Goal: Transaction & Acquisition: Purchase product/service

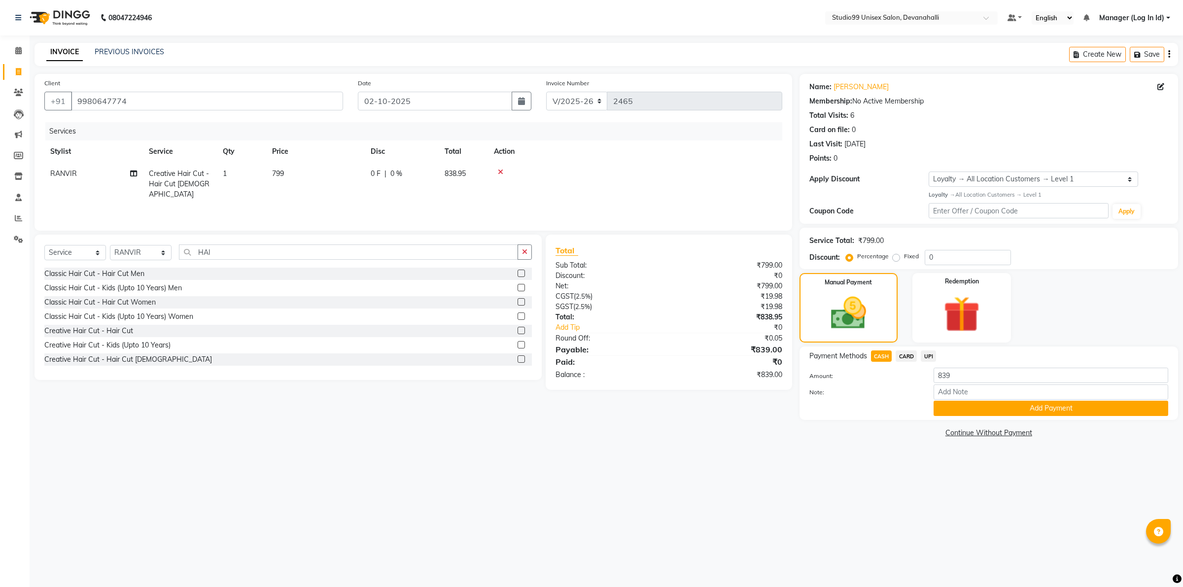
select select "6467"
select select "service"
select select "91868"
select select "1: Object"
click at [988, 410] on button "Add Payment" at bounding box center [1051, 408] width 235 height 15
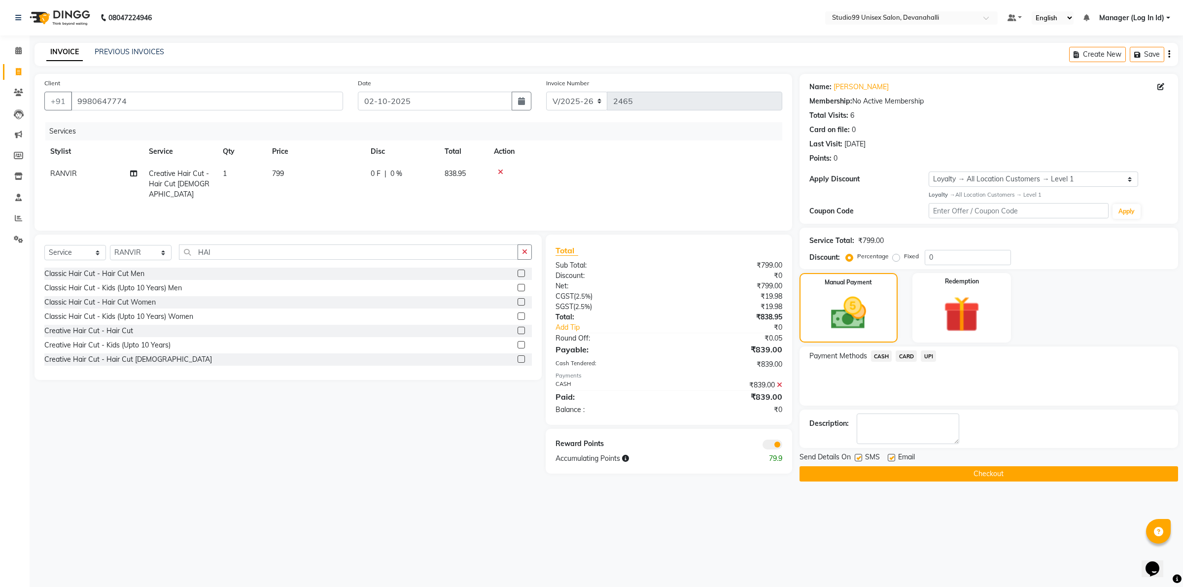
click at [958, 476] on button "Checkout" at bounding box center [989, 473] width 379 height 15
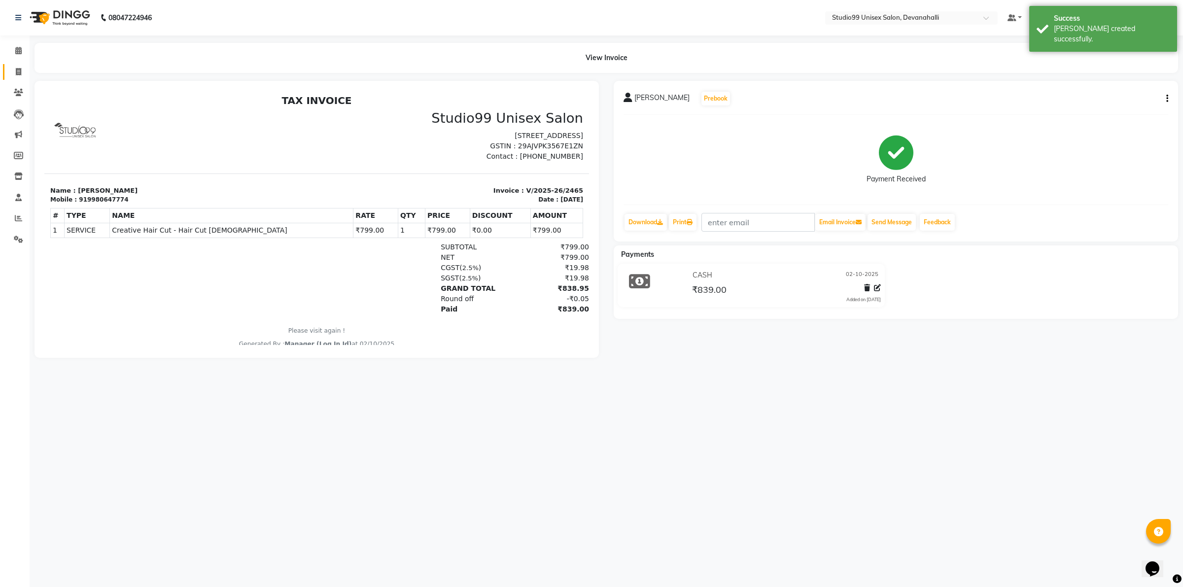
click at [26, 64] on link "Invoice" at bounding box center [15, 72] width 24 height 16
select select "service"
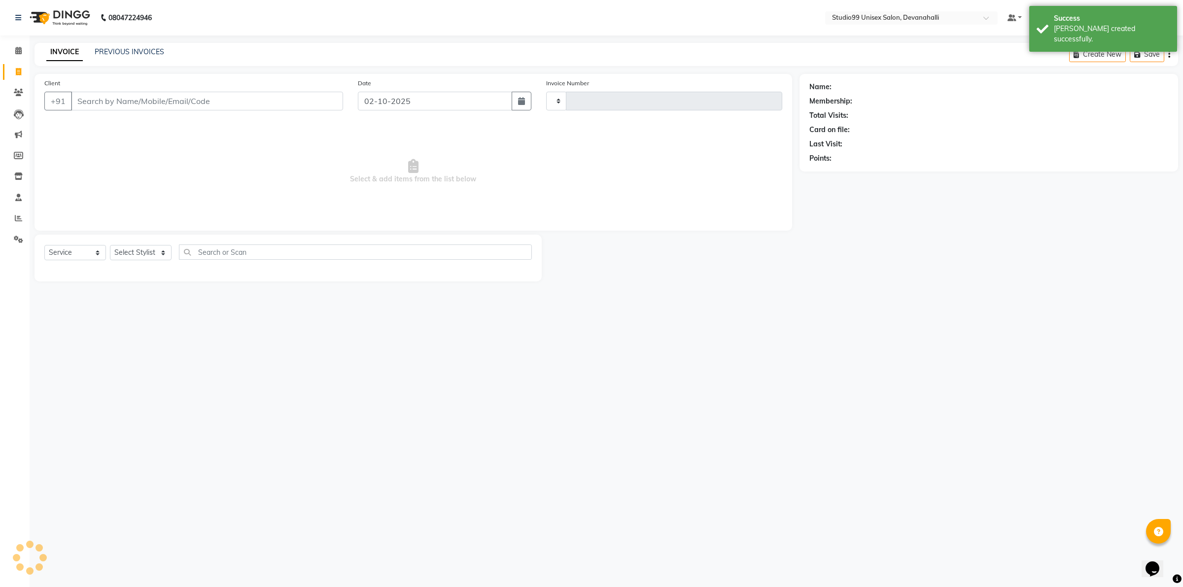
type input "2466"
select select "6467"
click at [151, 97] on input "Client" at bounding box center [207, 101] width 272 height 19
type input "9830455636"
select select "1: Object"
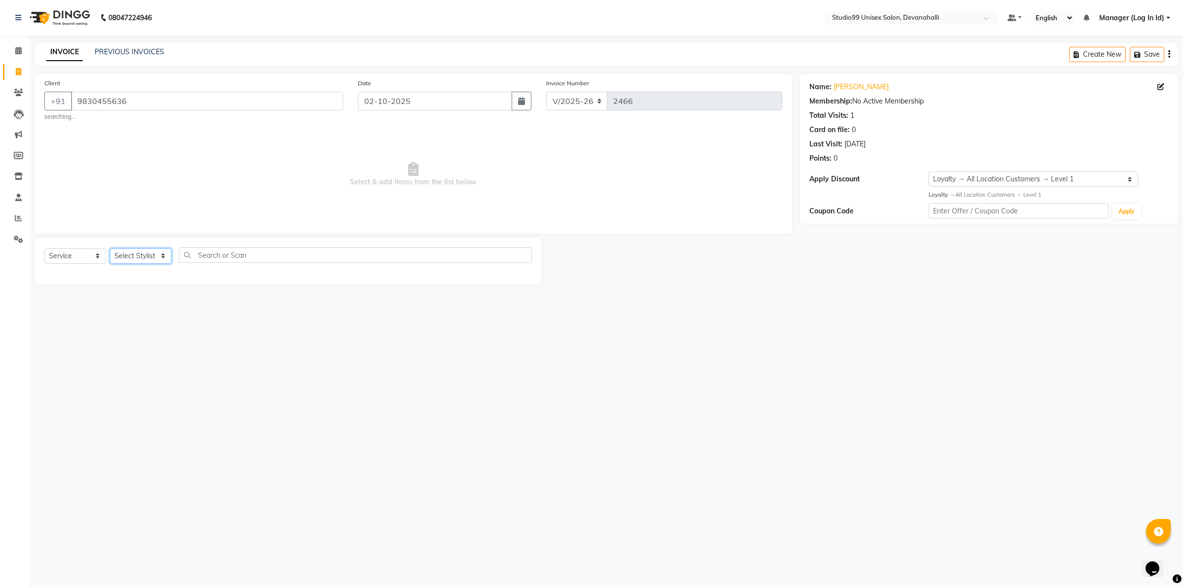
click at [131, 256] on select "Select Stylist AANAYA Manager (Log In Id) Neha [PERSON_NAME] [PERSON_NAME] [PER…" at bounding box center [141, 256] width 62 height 15
select select "92763"
click at [110, 249] on select "Select Stylist AANAYA Manager (Log In Id) Neha [PERSON_NAME] [PERSON_NAME] [PER…" at bounding box center [141, 256] width 62 height 15
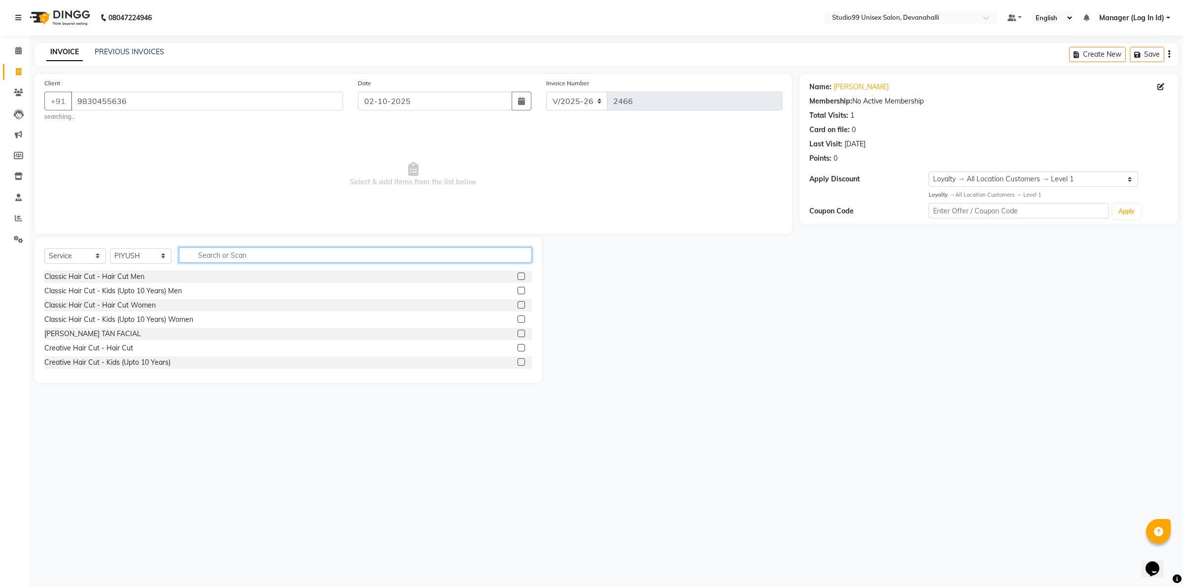
click at [215, 257] on input "text" at bounding box center [355, 255] width 353 height 15
click at [129, 276] on div "Classic Hair Cut - Hair Cut Men" at bounding box center [94, 277] width 100 height 10
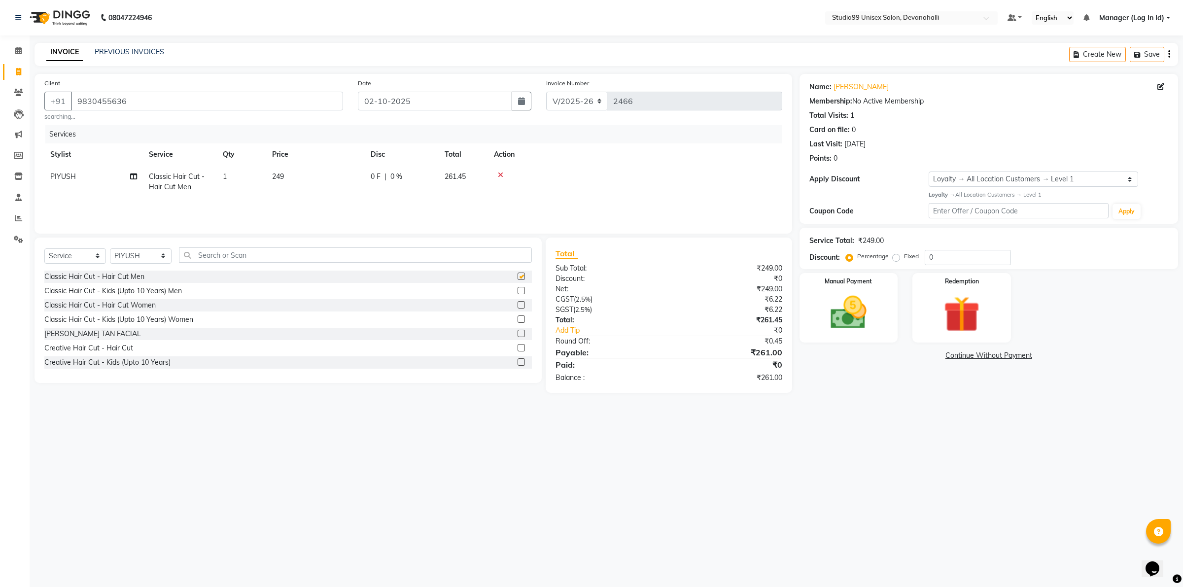
checkbox input "false"
click at [206, 254] on input "text" at bounding box center [355, 255] width 353 height 15
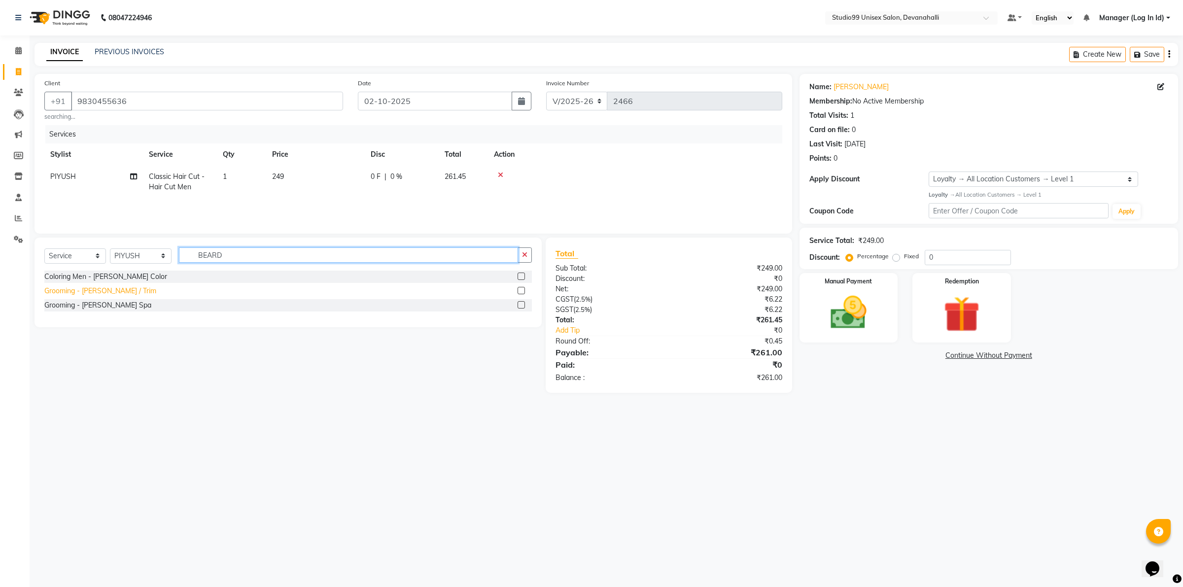
type input "BEARD"
click at [102, 290] on div "Grooming - [PERSON_NAME] / Trim" at bounding box center [100, 291] width 112 height 10
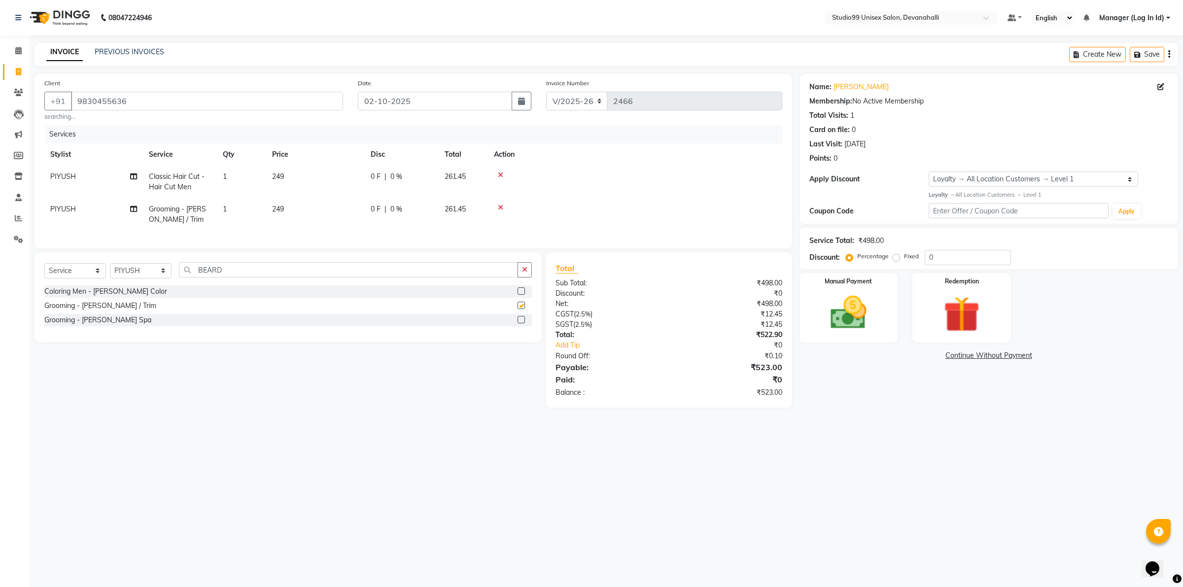
checkbox input "false"
click at [206, 278] on input "BEARD" at bounding box center [348, 269] width 339 height 15
type input "A"
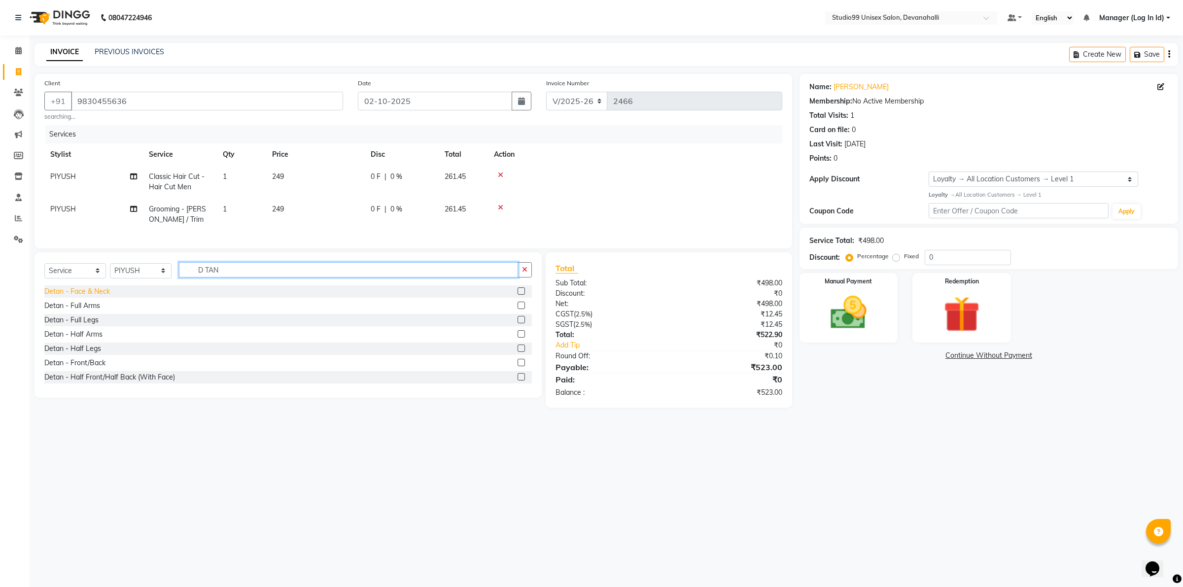
type input "D TAN"
click at [91, 297] on div "Detan - Face & Neck" at bounding box center [77, 291] width 66 height 10
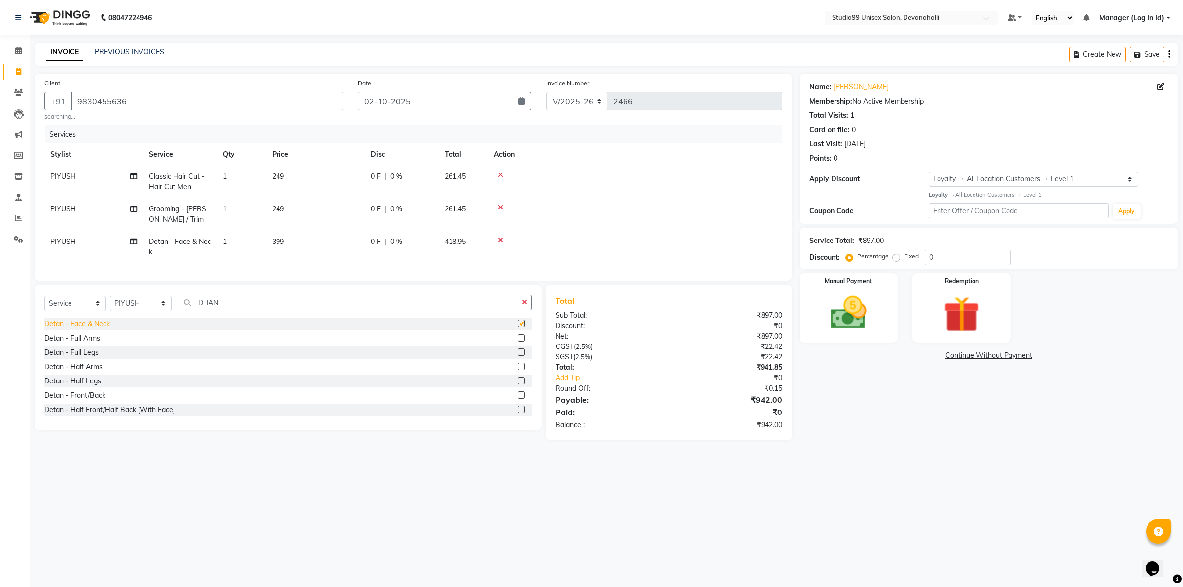
checkbox input "false"
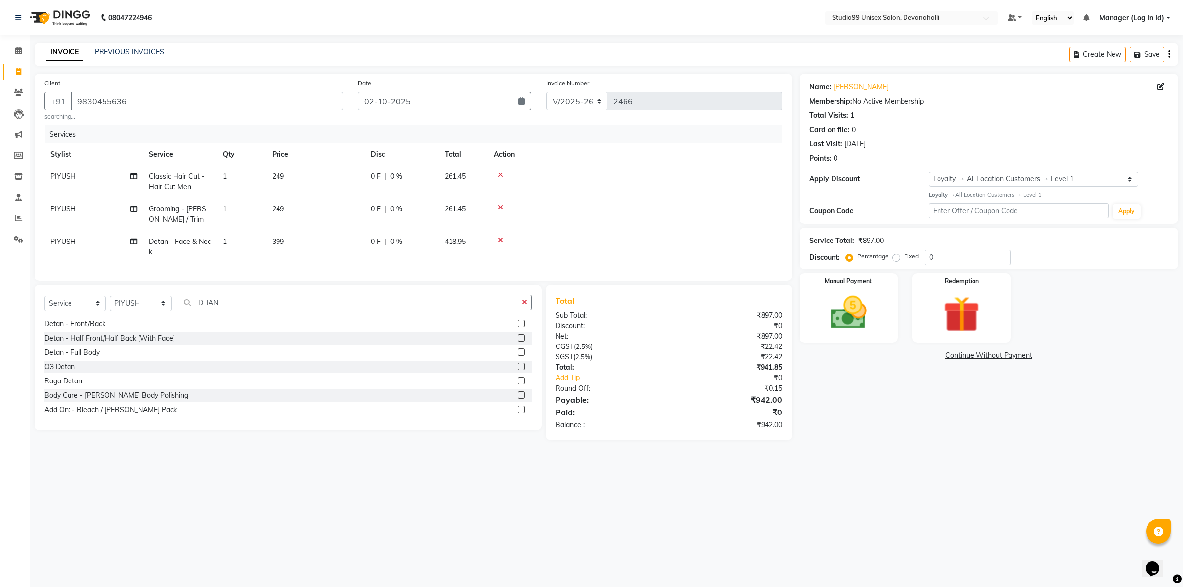
scroll to position [72, 0]
click at [65, 371] on div "O3 Detan" at bounding box center [59, 366] width 31 height 10
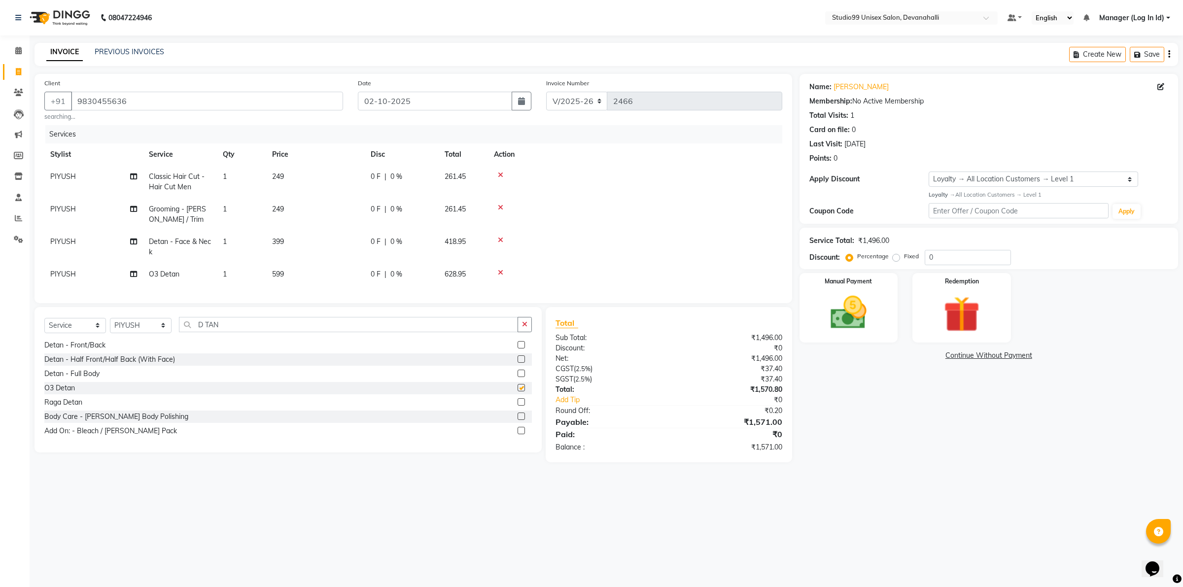
checkbox input "false"
click at [499, 237] on icon at bounding box center [500, 240] width 5 height 7
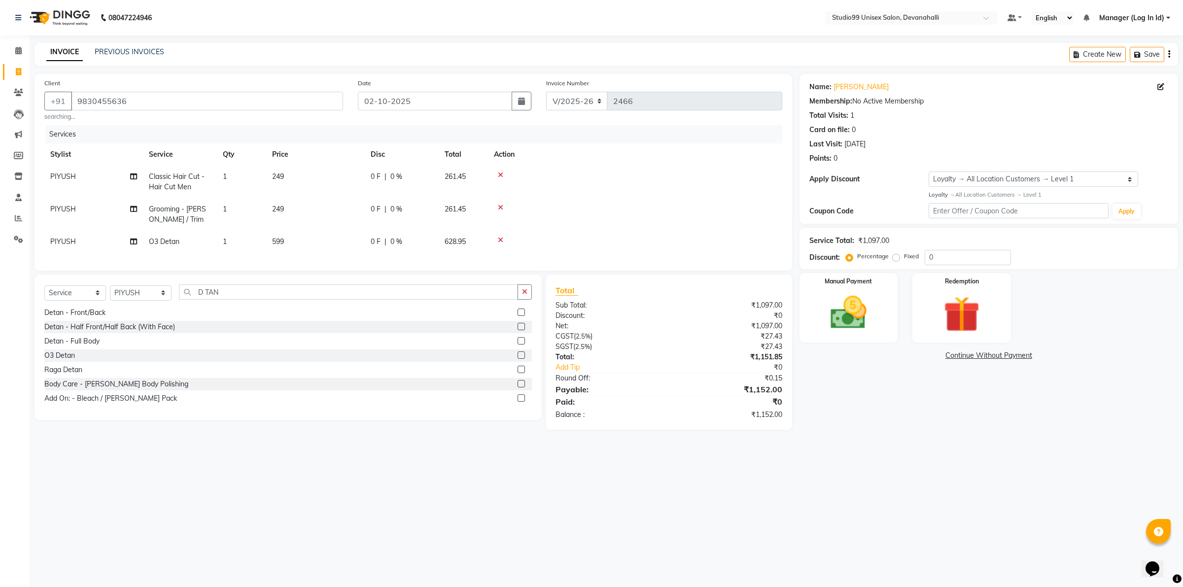
click at [279, 240] on span "599" at bounding box center [278, 241] width 12 height 9
select select "92763"
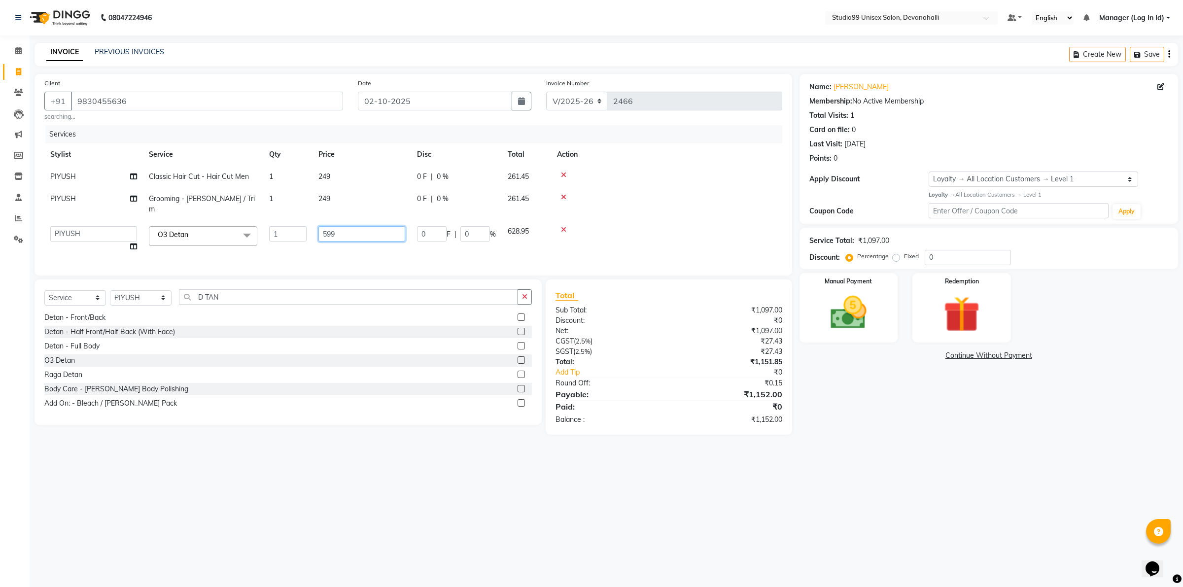
click at [335, 226] on input "599" at bounding box center [362, 233] width 87 height 15
type input "5"
type input "399"
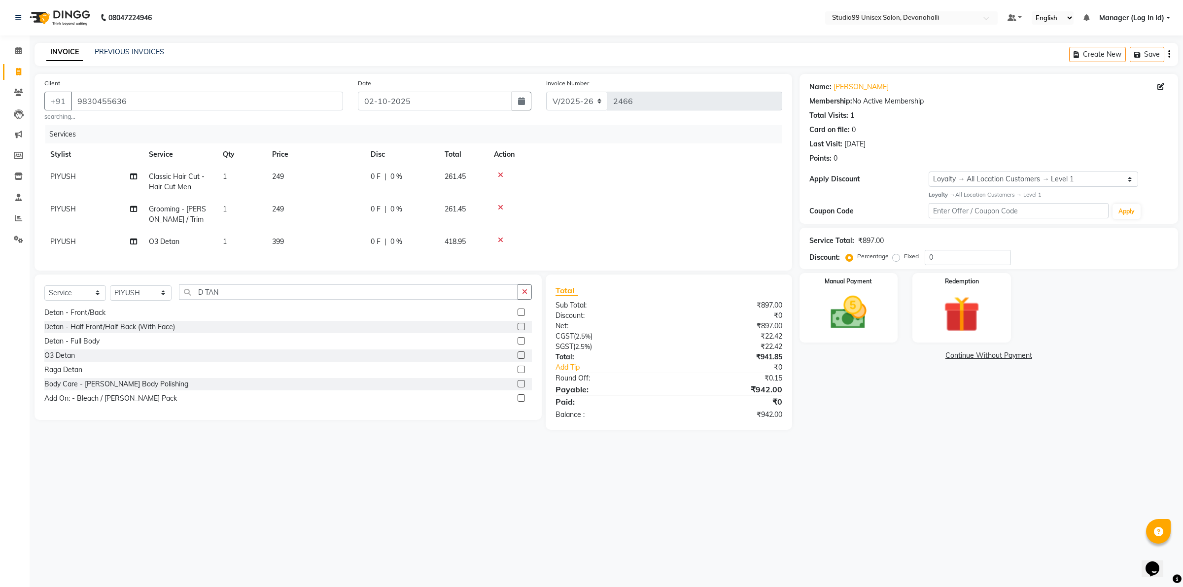
click at [527, 458] on div "08047224946 Select Location × Studio99 Unisex Salon, Devanahalli Default Panel …" at bounding box center [591, 293] width 1183 height 587
click at [277, 243] on span "399" at bounding box center [278, 241] width 12 height 9
select select "92763"
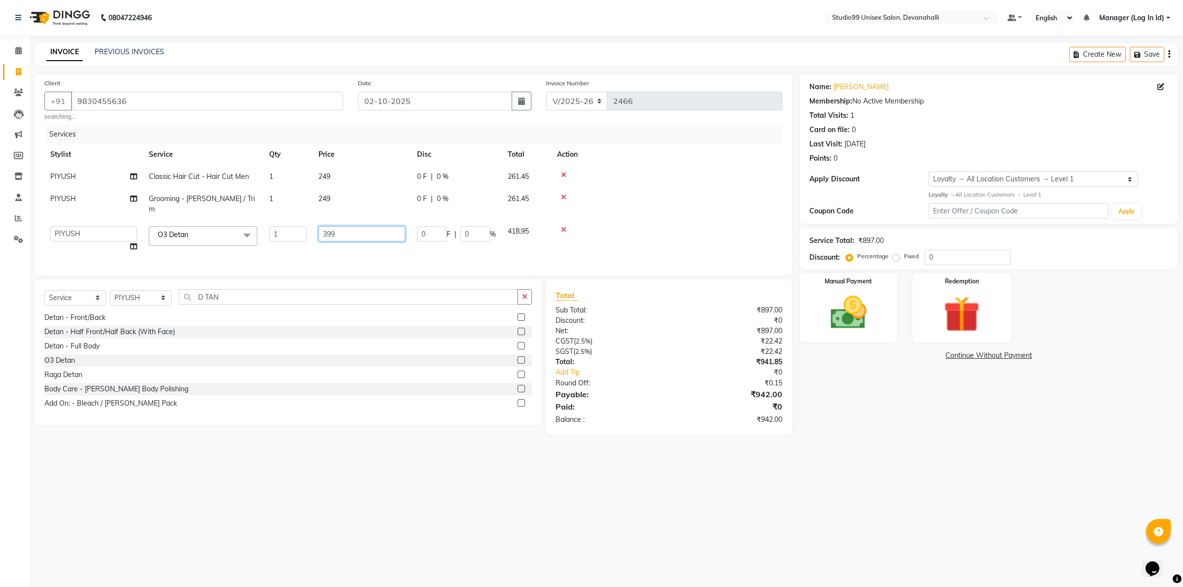
click at [332, 226] on input "399" at bounding box center [362, 233] width 87 height 15
type input "499"
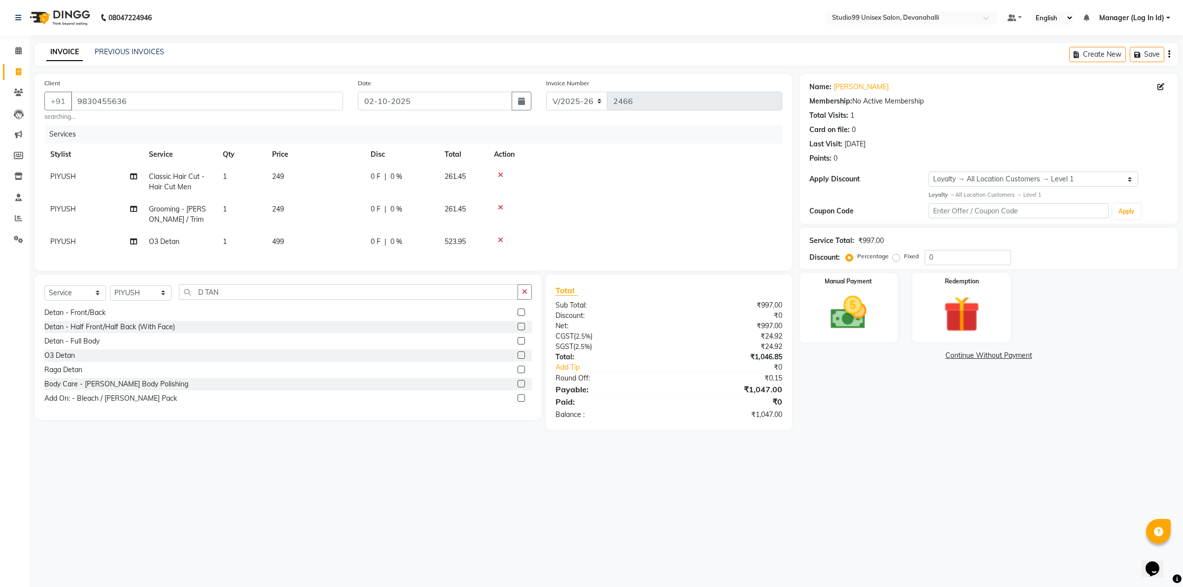
click at [584, 462] on div "08047224946 Select Location × Studio99 Unisex Salon, Devanahalli Default Panel …" at bounding box center [591, 293] width 1183 height 587
click at [854, 312] on img at bounding box center [848, 312] width 61 height 43
click at [928, 356] on span "UPI" at bounding box center [928, 356] width 15 height 11
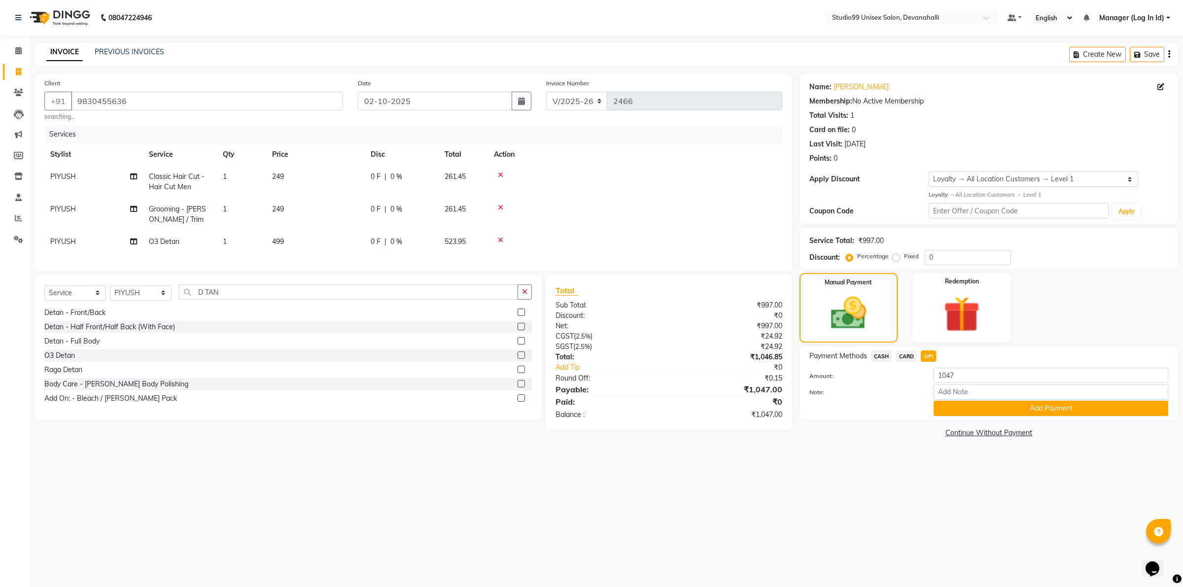
click at [501, 211] on icon at bounding box center [500, 207] width 5 height 7
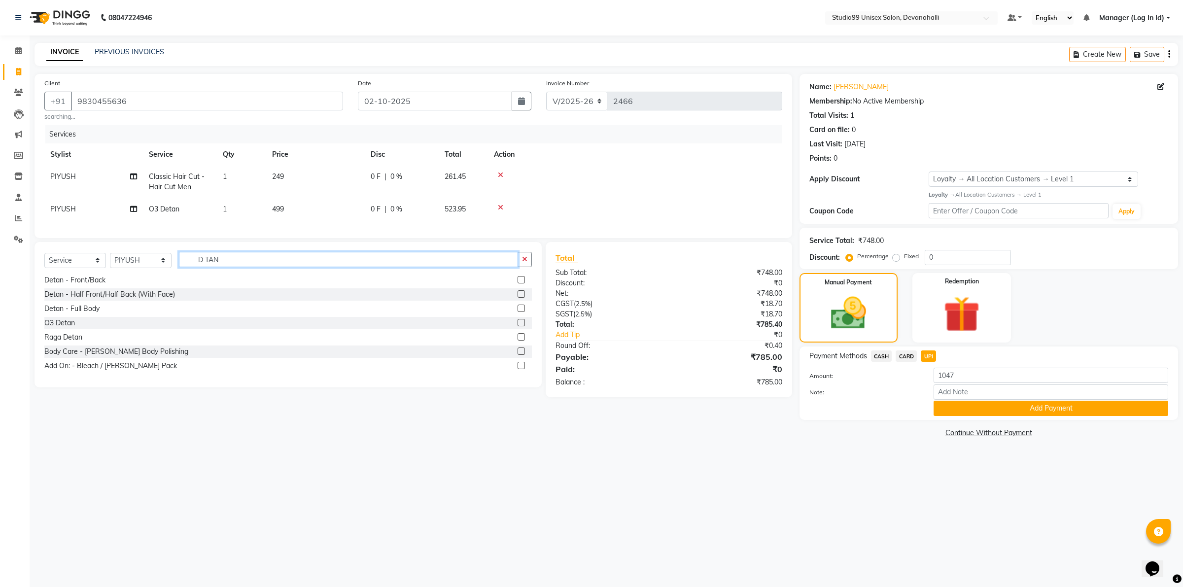
click at [291, 265] on input "D TAN" at bounding box center [348, 259] width 339 height 15
type input "D"
type input "SHAV"
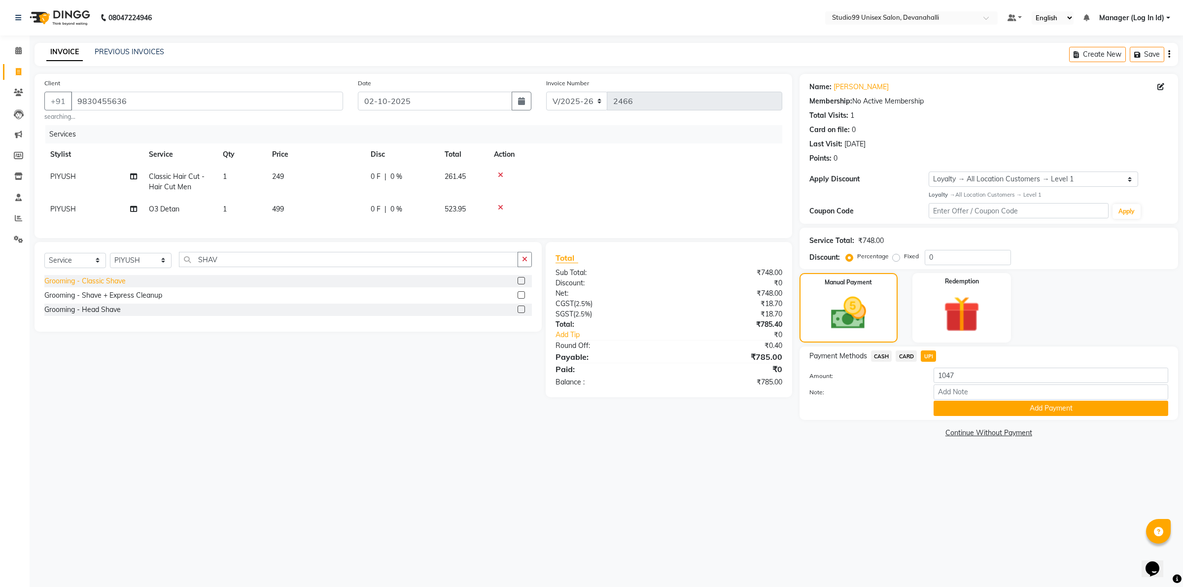
click at [99, 286] on div "Grooming - Classic Shave" at bounding box center [84, 281] width 81 height 10
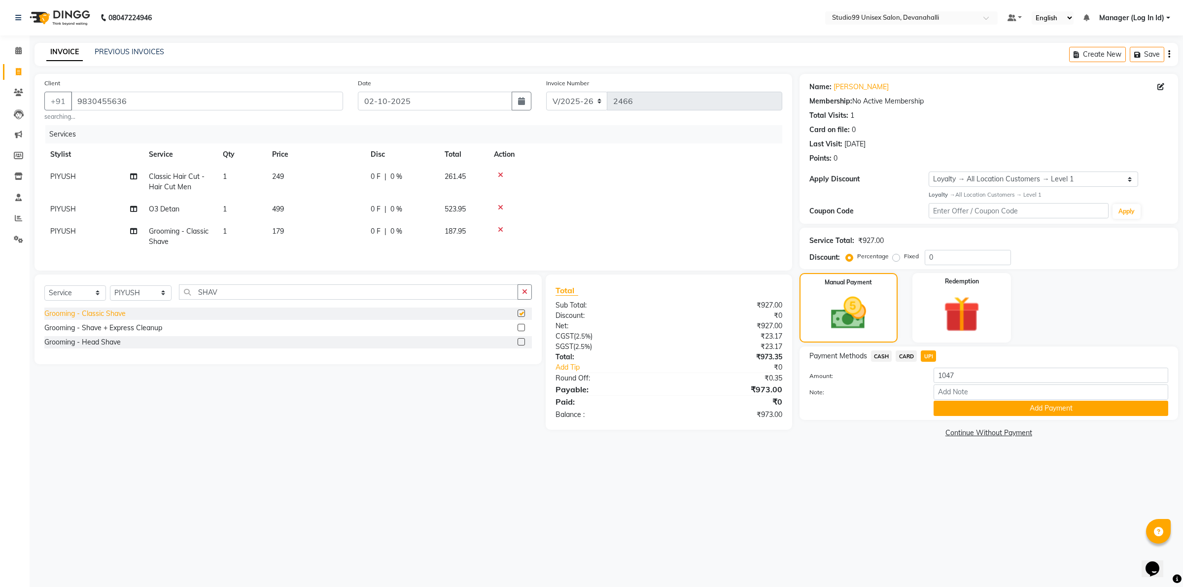
checkbox input "false"
click at [284, 203] on td "499" at bounding box center [315, 209] width 99 height 22
select select "92763"
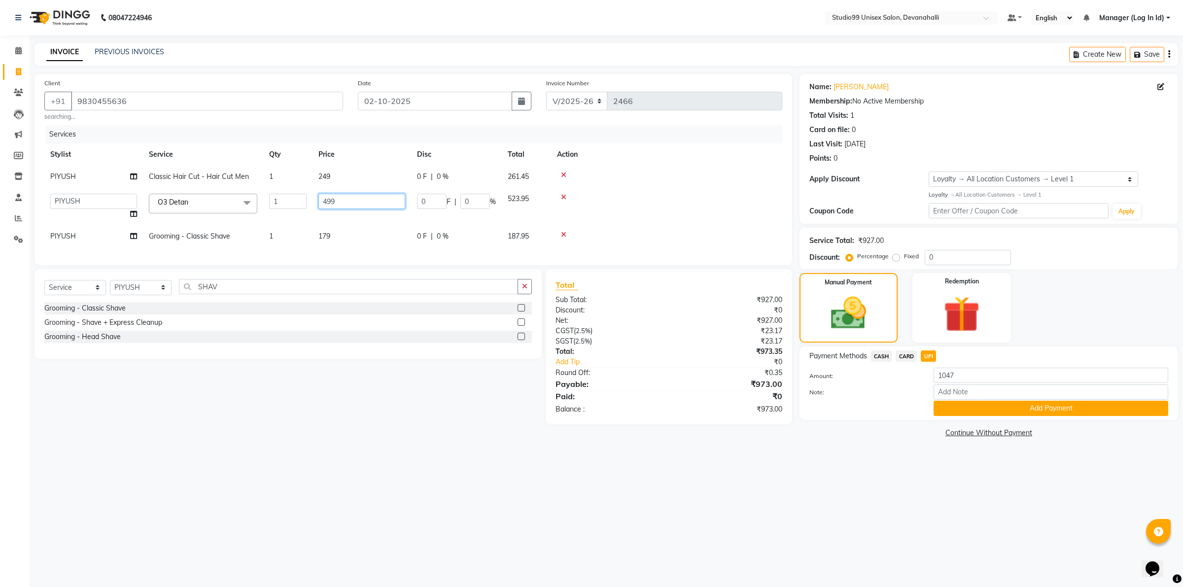
click at [336, 202] on input "499" at bounding box center [362, 201] width 87 height 15
type input "4"
type input "599"
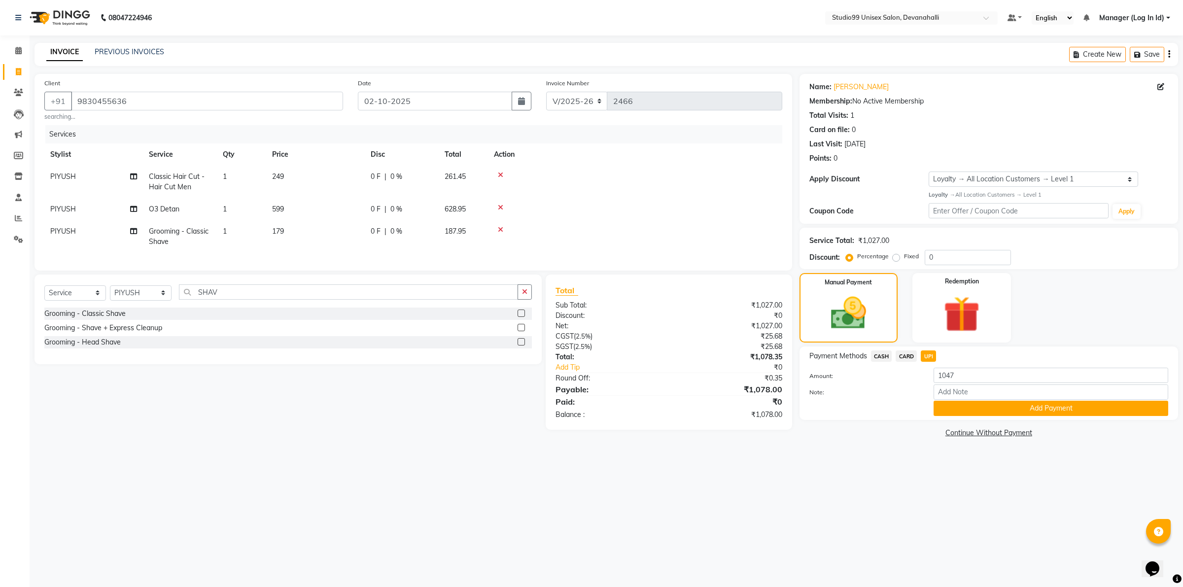
click at [360, 418] on div "Select Service Product Membership Package Voucher Prepaid Gift Card Select Styl…" at bounding box center [284, 352] width 515 height 155
click at [1043, 413] on button "Add Payment" at bounding box center [1051, 408] width 235 height 15
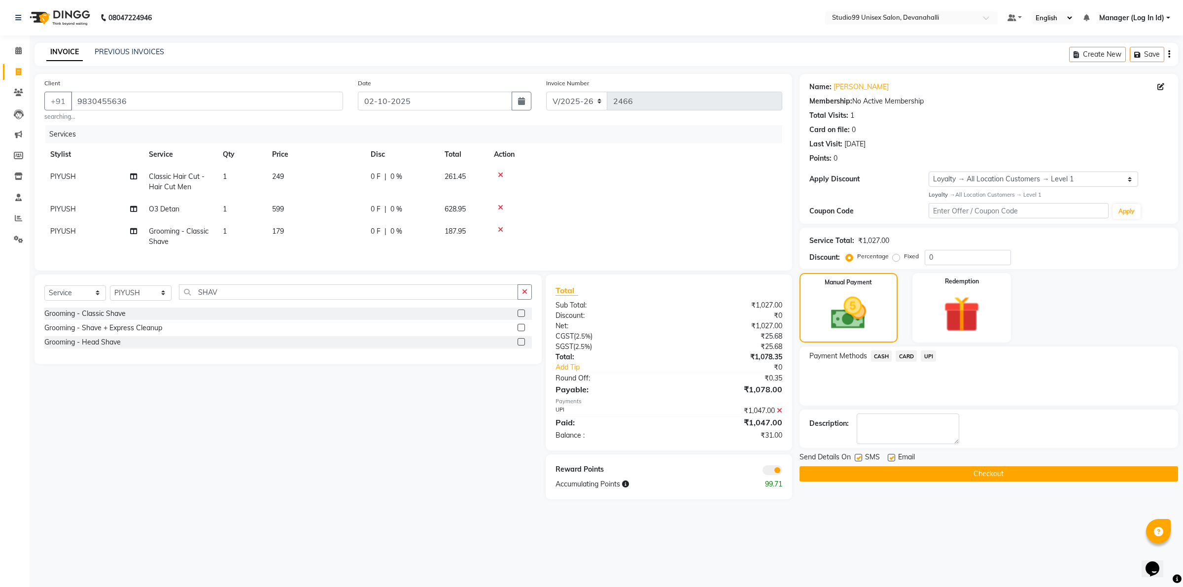
click at [780, 414] on icon at bounding box center [779, 410] width 5 height 7
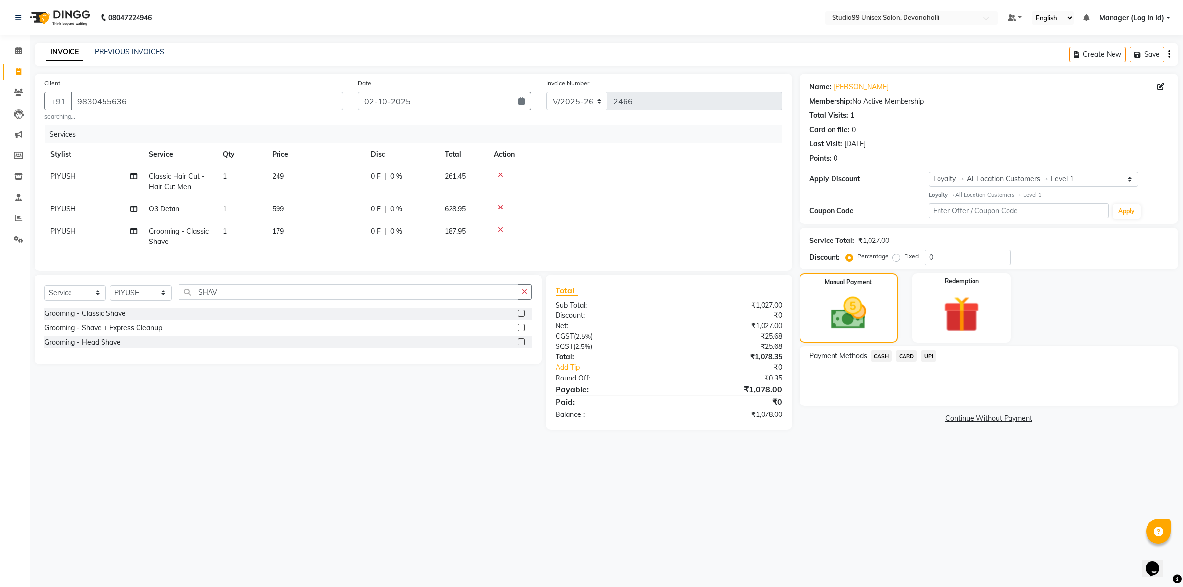
click at [926, 359] on span "UPI" at bounding box center [928, 356] width 15 height 11
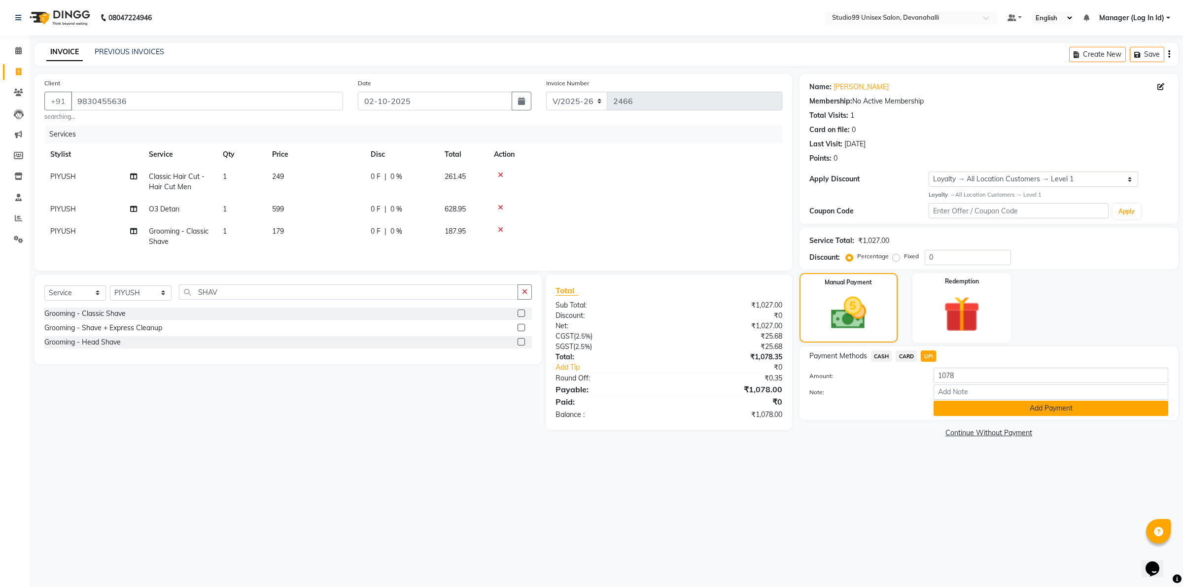
click at [979, 412] on button "Add Payment" at bounding box center [1051, 408] width 235 height 15
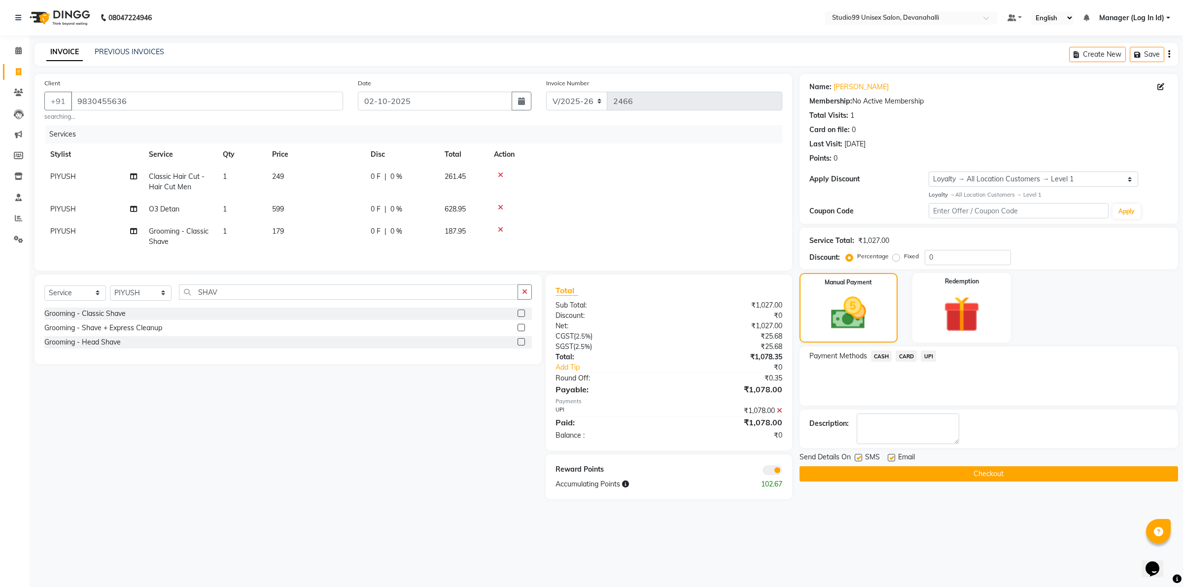
click at [856, 469] on button "Checkout" at bounding box center [989, 473] width 379 height 15
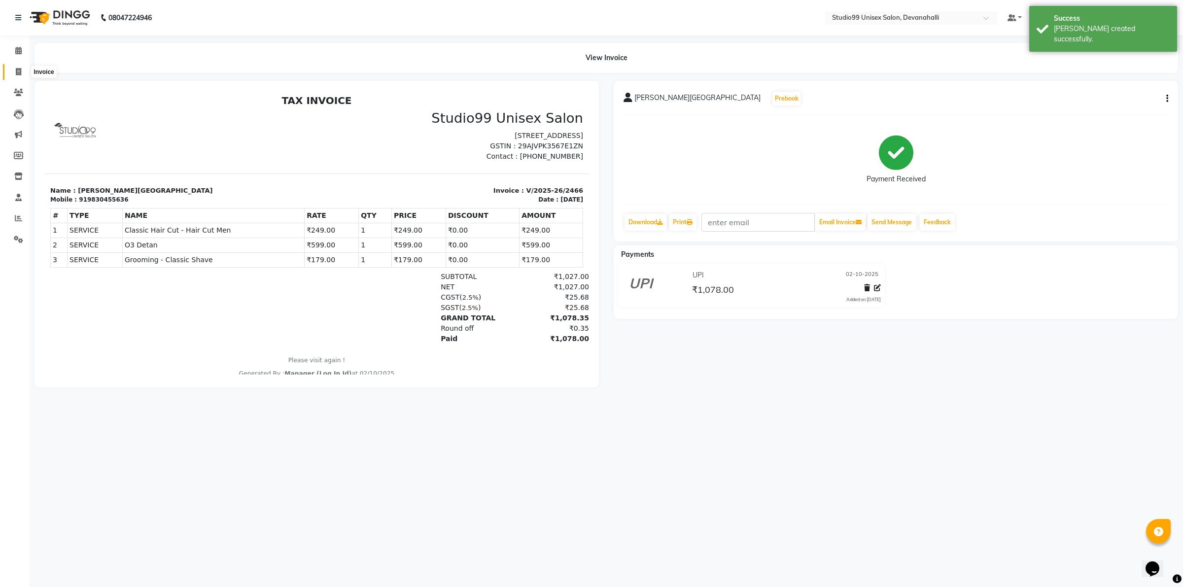
click at [16, 71] on icon at bounding box center [18, 71] width 5 height 7
select select "service"
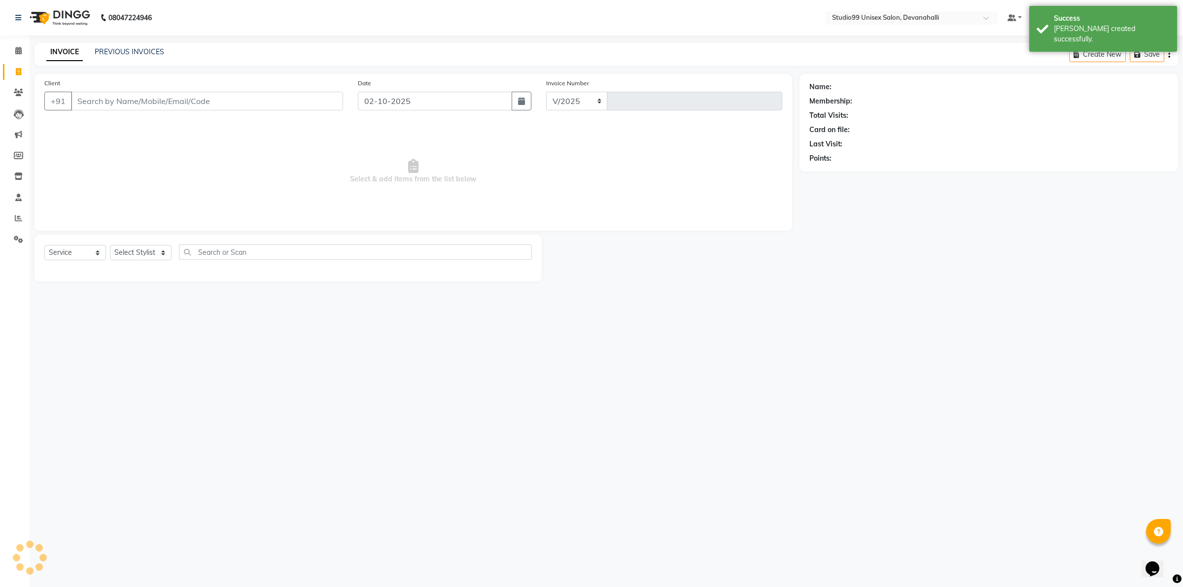
select select "6467"
type input "2467"
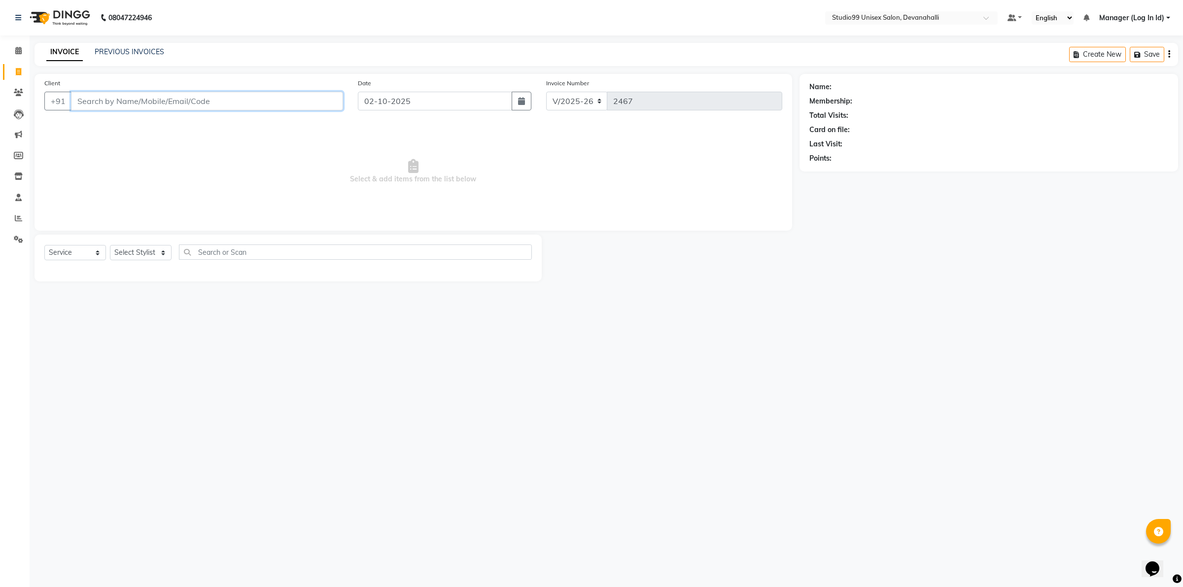
click at [146, 105] on input "Client" at bounding box center [207, 101] width 272 height 19
paste input "9742795485"
type input "9742795485"
click at [318, 102] on span "Add Client" at bounding box center [317, 101] width 39 height 10
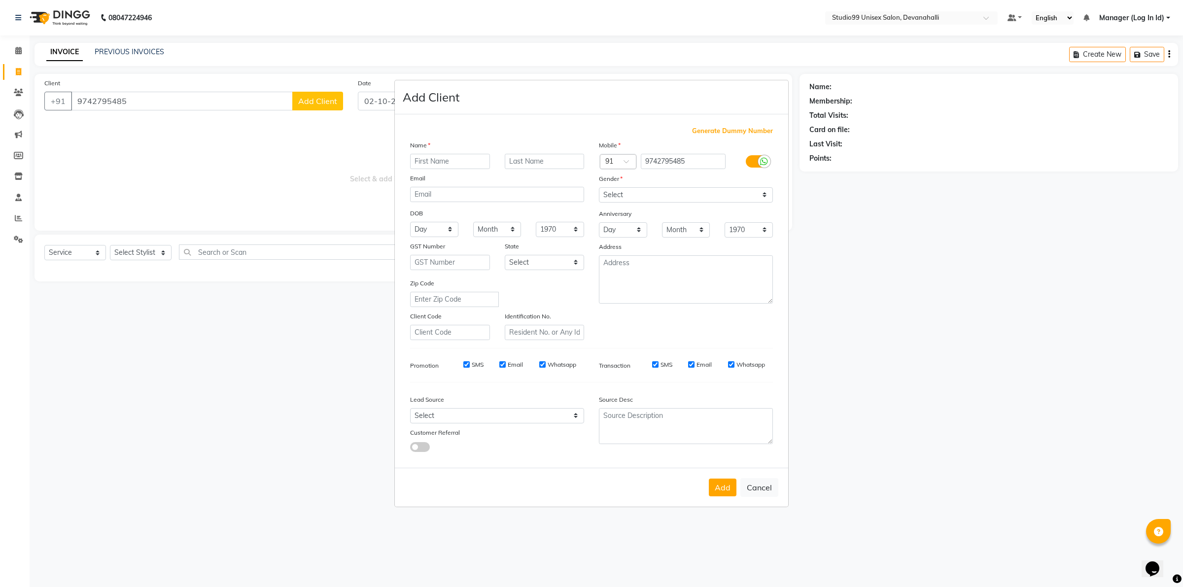
click at [439, 164] on input "text" at bounding box center [450, 161] width 80 height 15
type input "SNDHI"
click at [647, 194] on select "Select [DEMOGRAPHIC_DATA] [DEMOGRAPHIC_DATA] Other Prefer Not To Say" at bounding box center [686, 194] width 174 height 15
select select "[DEMOGRAPHIC_DATA]"
click at [599, 188] on select "Select [DEMOGRAPHIC_DATA] [DEMOGRAPHIC_DATA] Other Prefer Not To Say" at bounding box center [686, 194] width 174 height 15
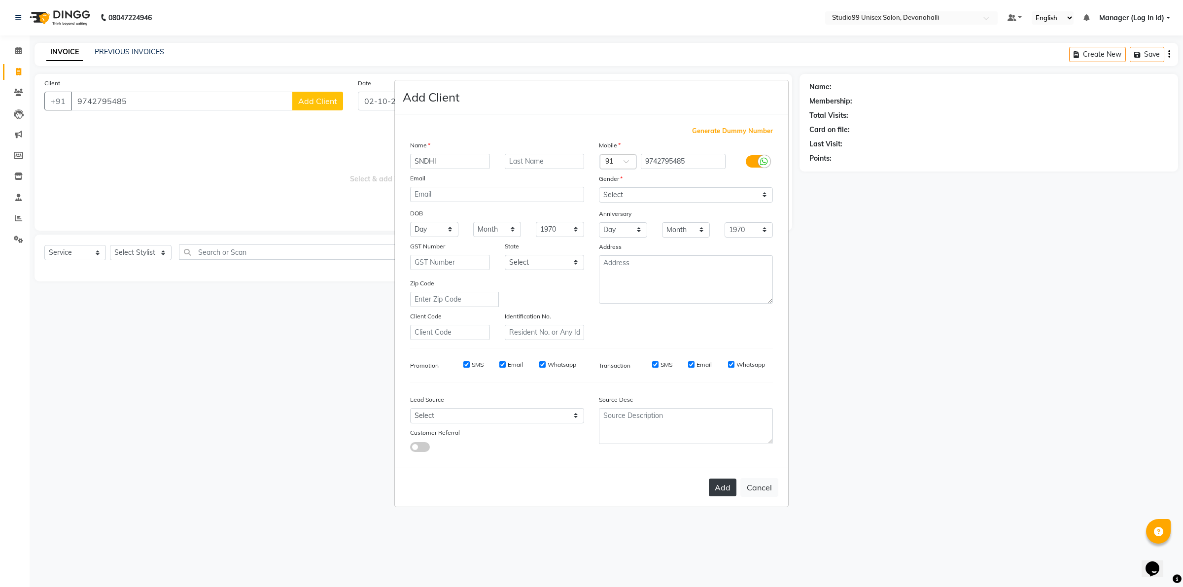
click at [716, 487] on button "Add" at bounding box center [723, 488] width 28 height 18
select select
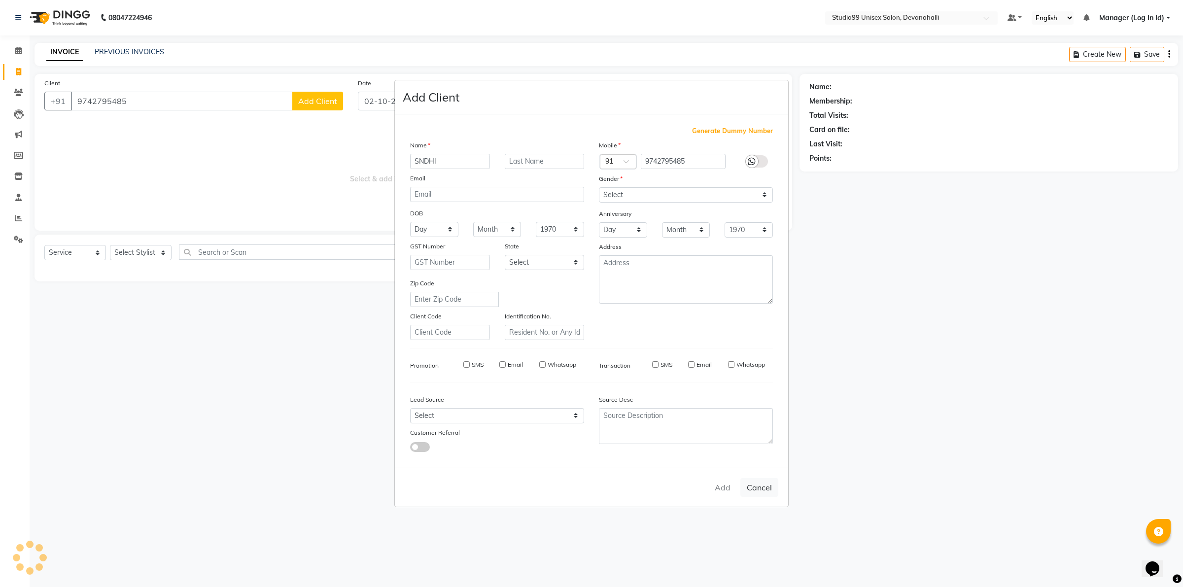
select select
checkbox input "false"
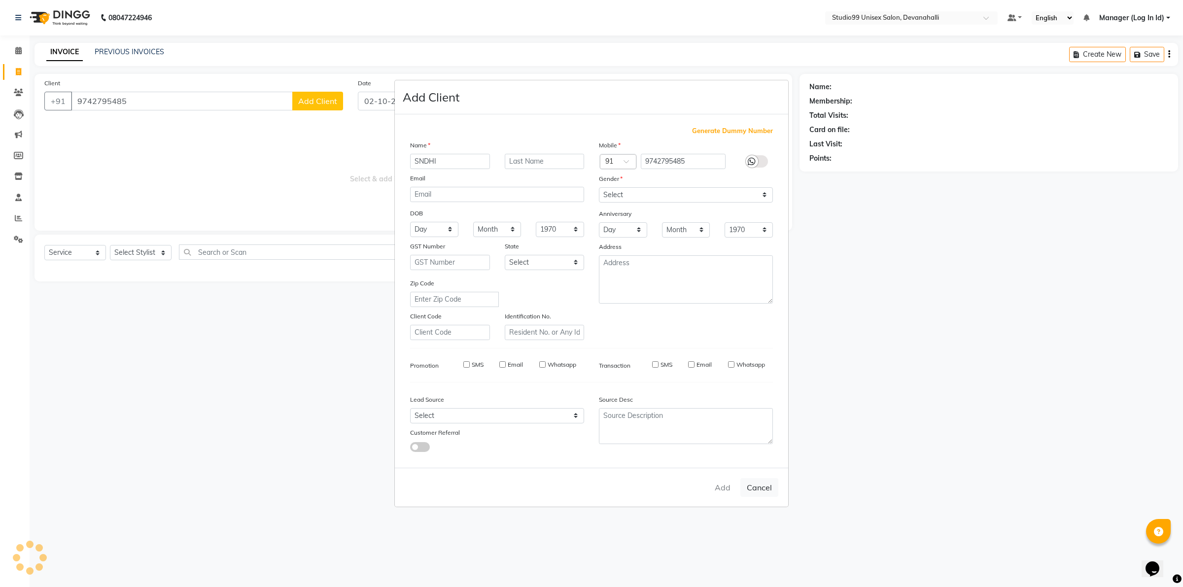
checkbox input "false"
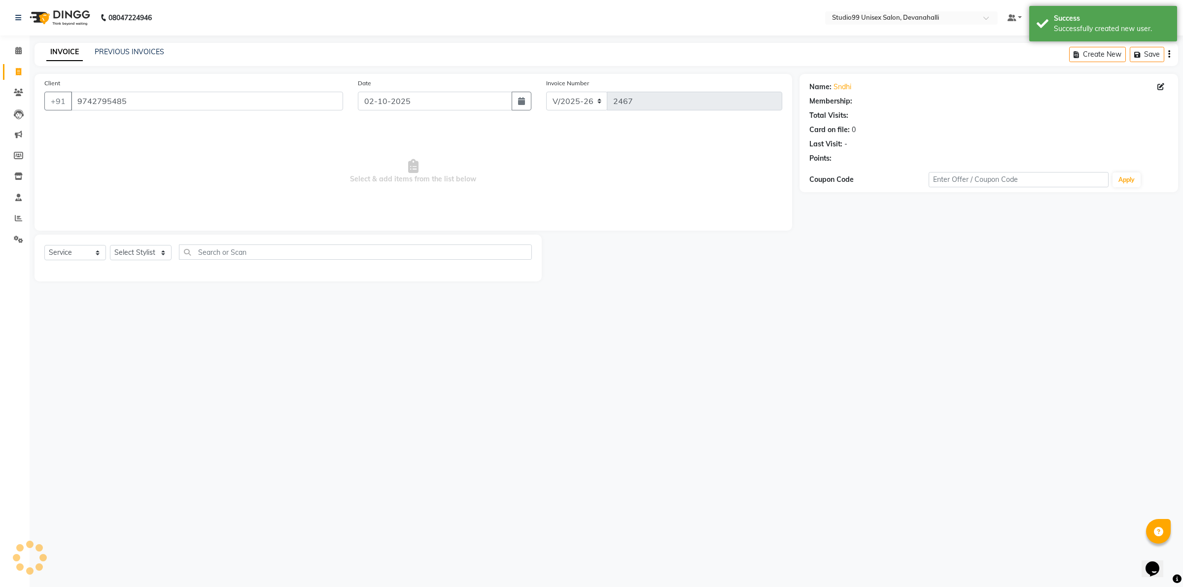
select select "1: Object"
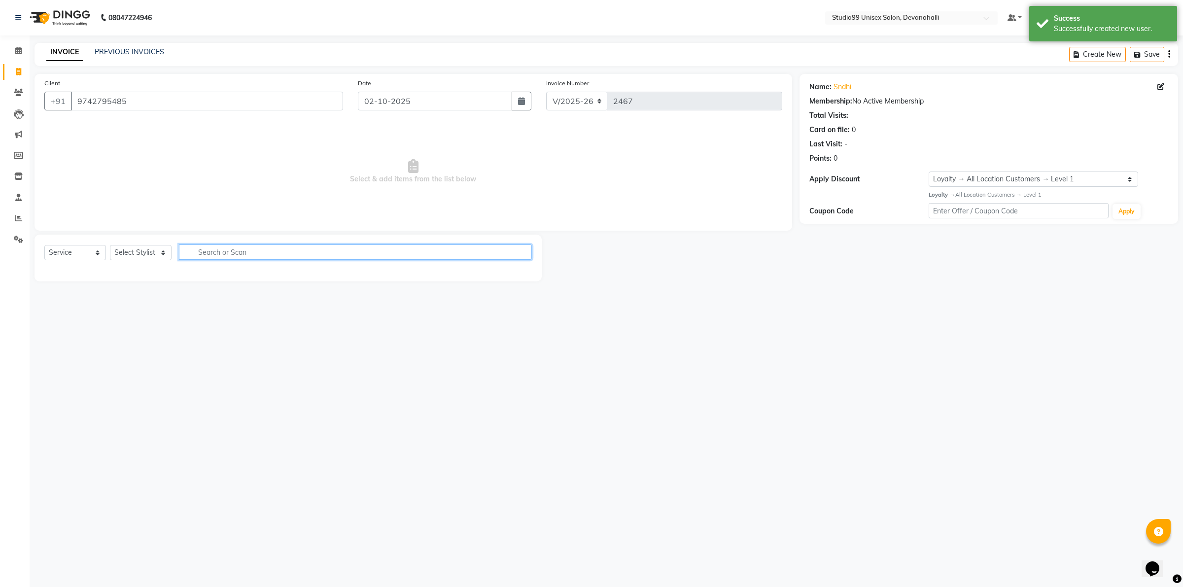
click at [251, 255] on input "text" at bounding box center [355, 252] width 353 height 15
drag, startPoint x: 153, startPoint y: 249, endPoint x: 153, endPoint y: 255, distance: 5.9
click at [153, 249] on select "Select Stylist AANAYA Manager (Log In Id) Neha [PERSON_NAME] [PERSON_NAME] [PER…" at bounding box center [141, 252] width 62 height 15
select select "82290"
click at [110, 245] on select "Select Stylist AANAYA Manager (Log In Id) Neha [PERSON_NAME] [PERSON_NAME] [PER…" at bounding box center [141, 252] width 62 height 15
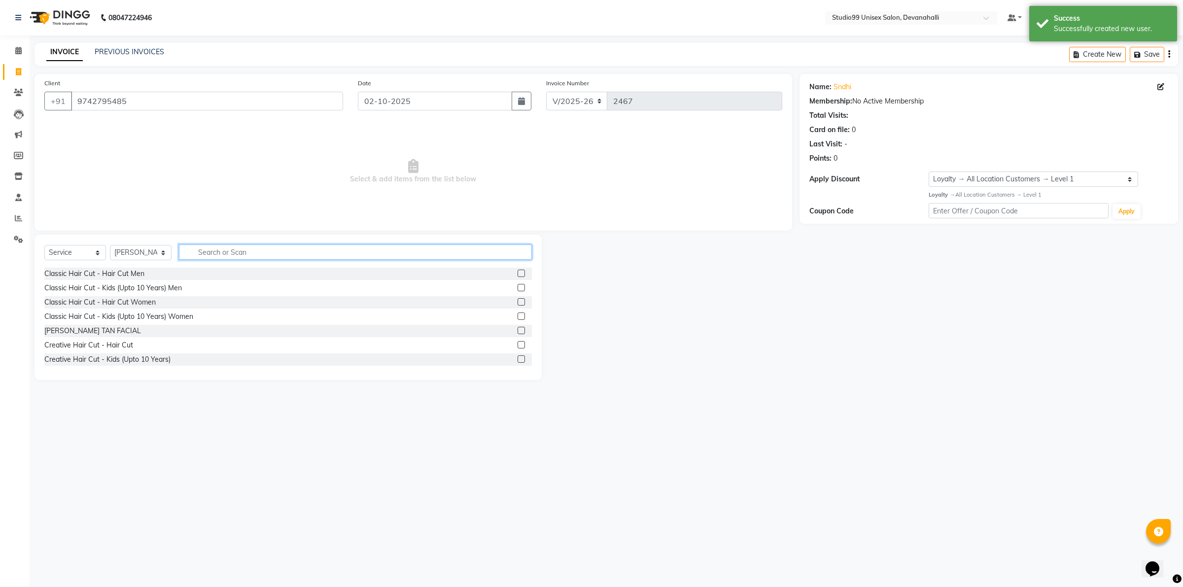
click at [230, 254] on input "text" at bounding box center [355, 252] width 353 height 15
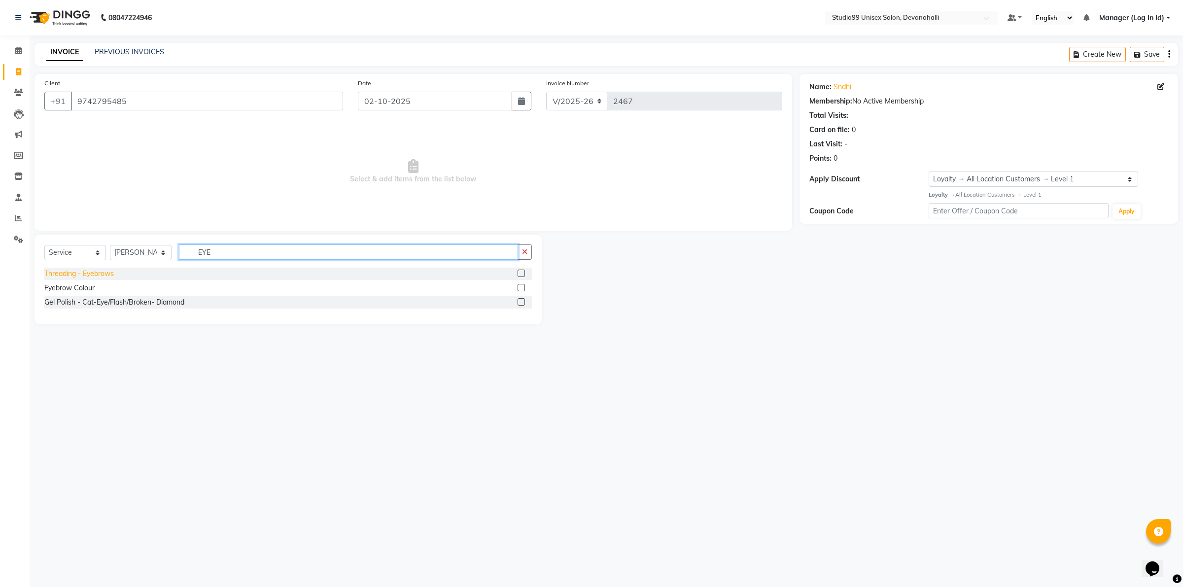
type input "EYE"
drag, startPoint x: 102, startPoint y: 271, endPoint x: 108, endPoint y: 274, distance: 7.5
click at [102, 272] on div "Threading - Eyebrows" at bounding box center [79, 274] width 70 height 10
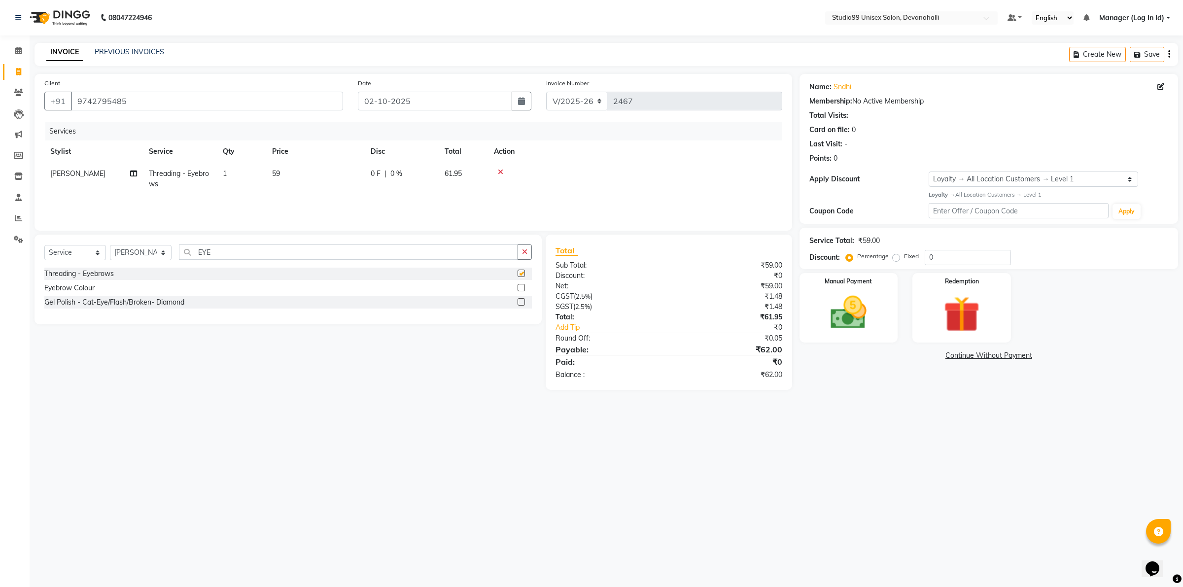
checkbox input "false"
click at [523, 251] on icon "button" at bounding box center [524, 252] width 5 height 7
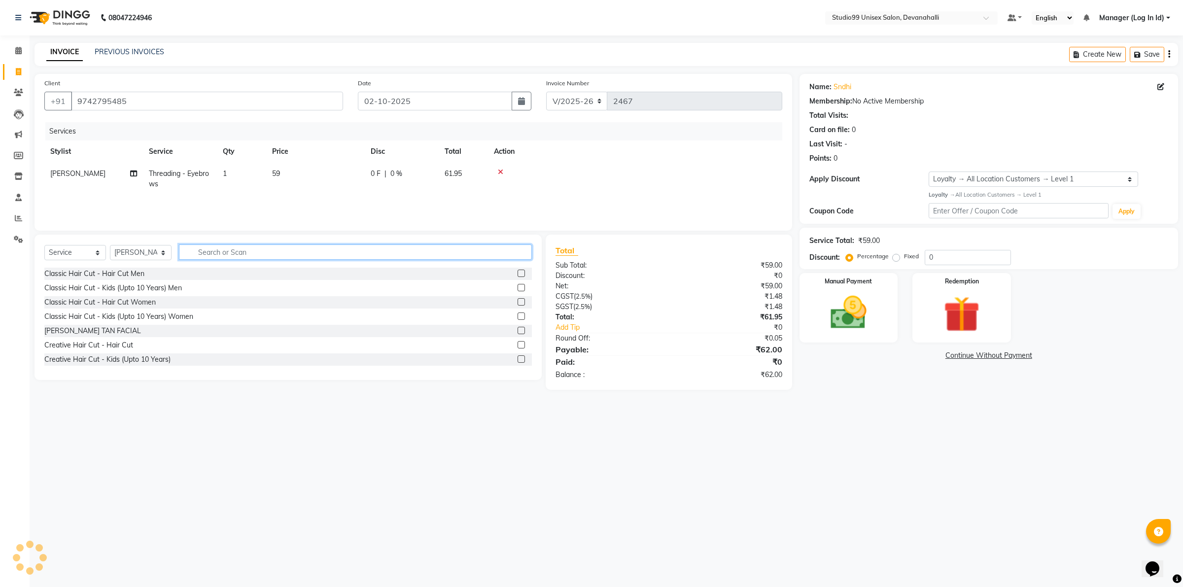
click at [450, 259] on input "text" at bounding box center [355, 252] width 353 height 15
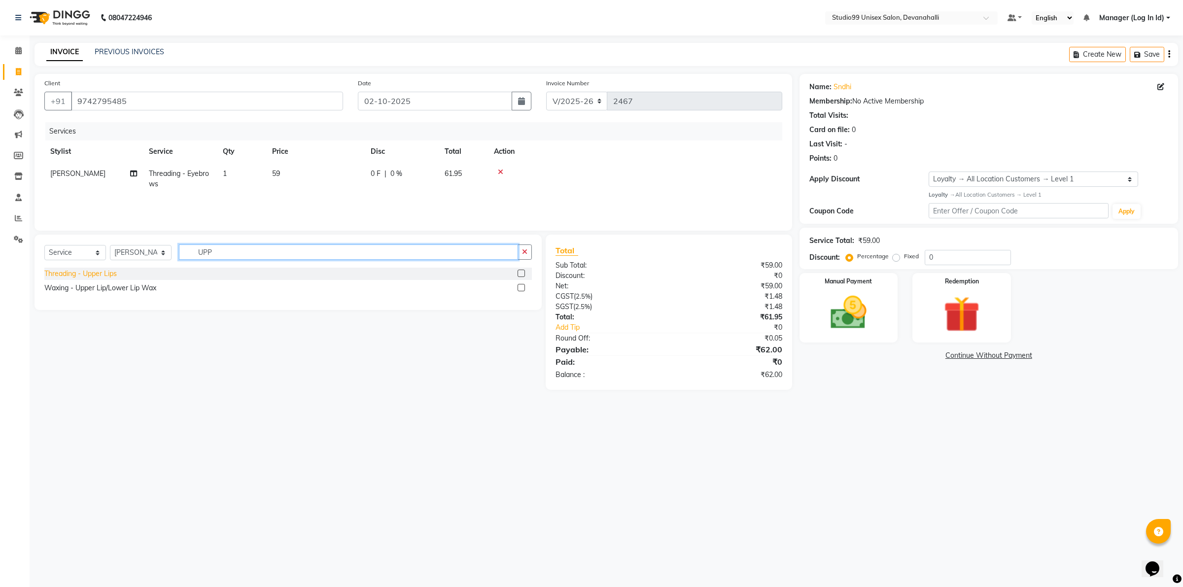
type input "UPP"
click at [82, 278] on div "Threading - Upper Lips" at bounding box center [80, 274] width 72 height 10
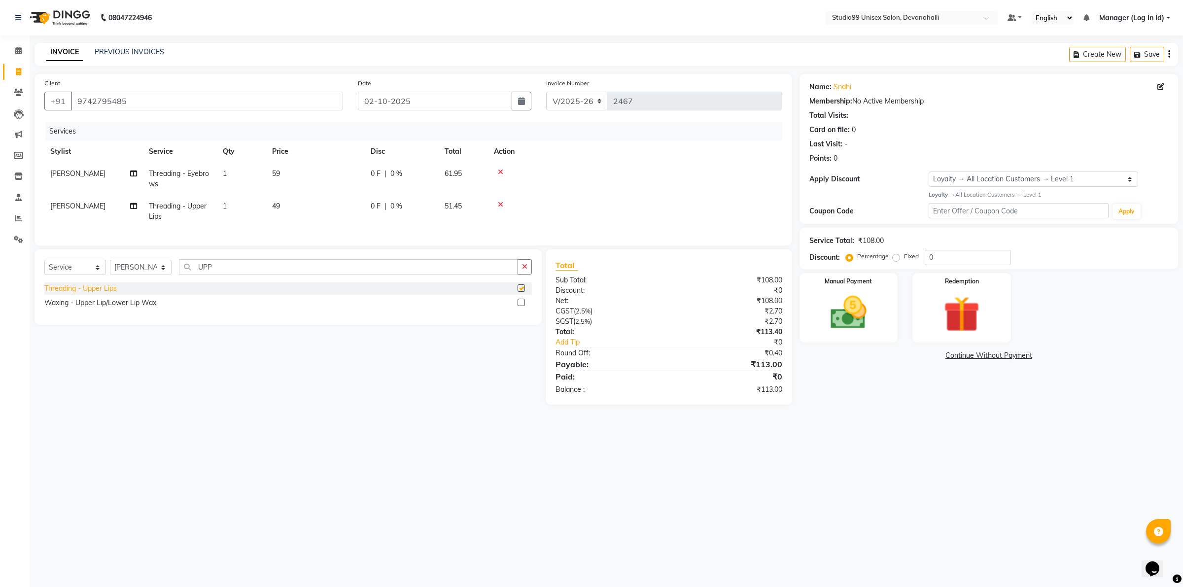
checkbox input "false"
click at [874, 312] on img at bounding box center [848, 312] width 61 height 43
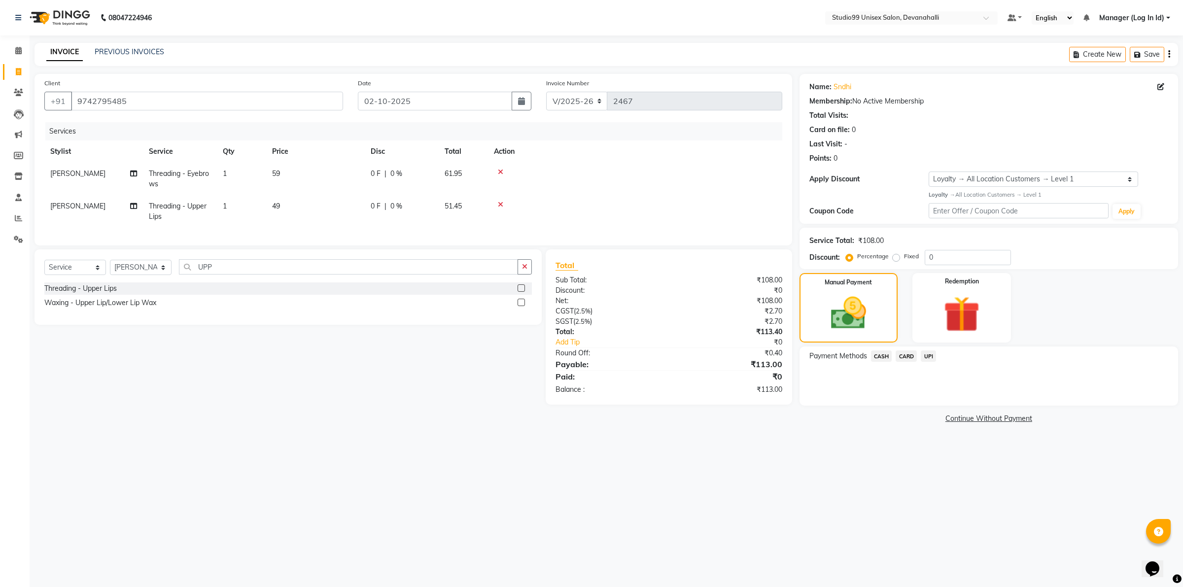
click at [924, 360] on span "UPI" at bounding box center [928, 356] width 15 height 11
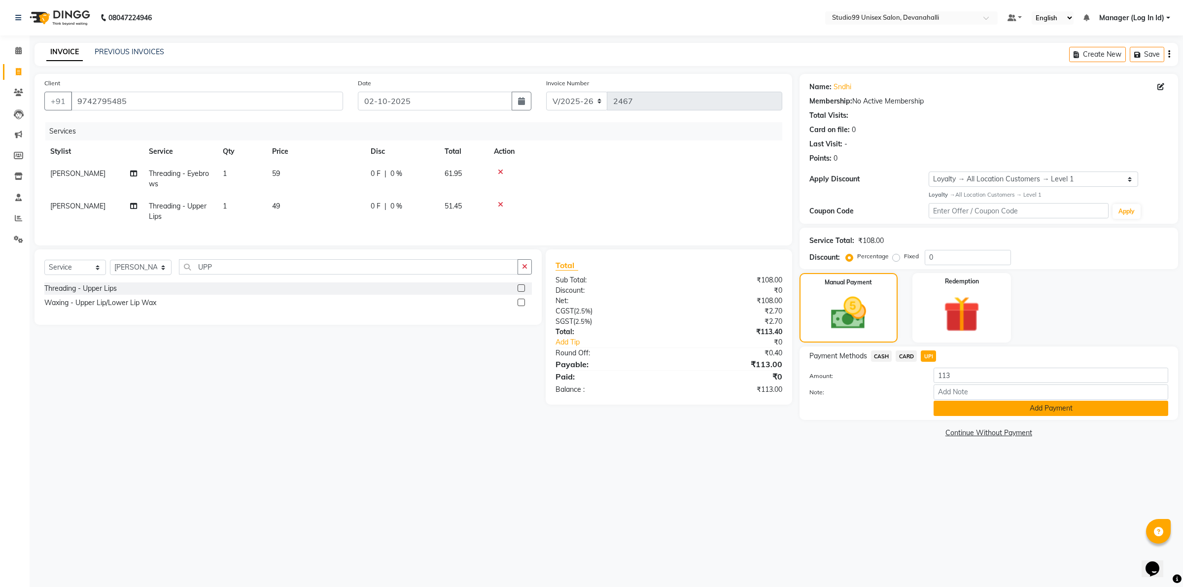
click at [958, 412] on button "Add Payment" at bounding box center [1051, 408] width 235 height 15
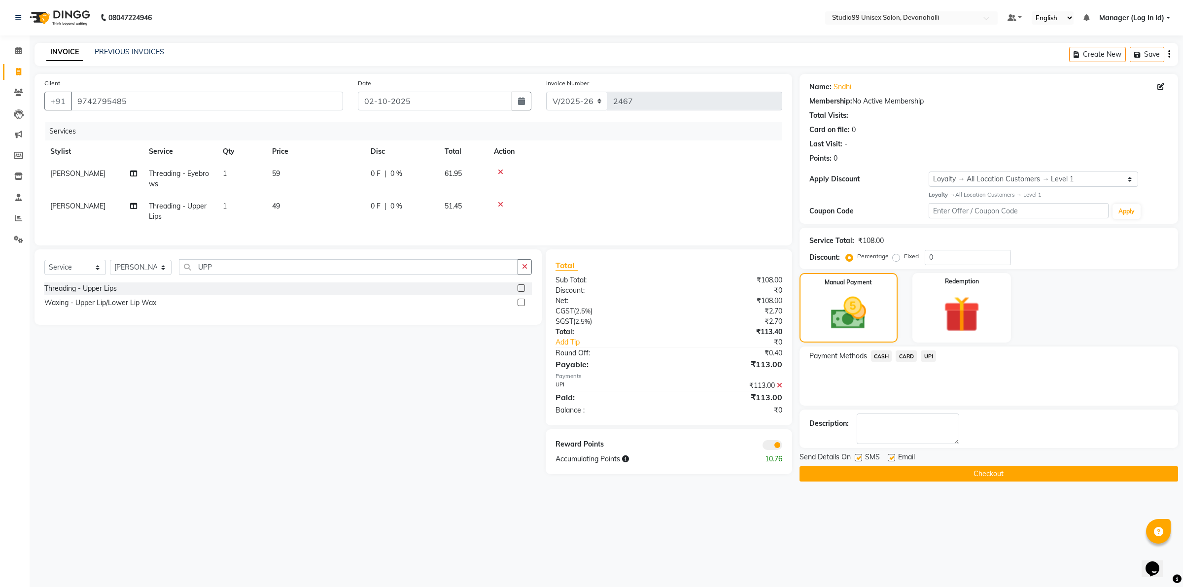
click at [849, 481] on button "Checkout" at bounding box center [989, 473] width 379 height 15
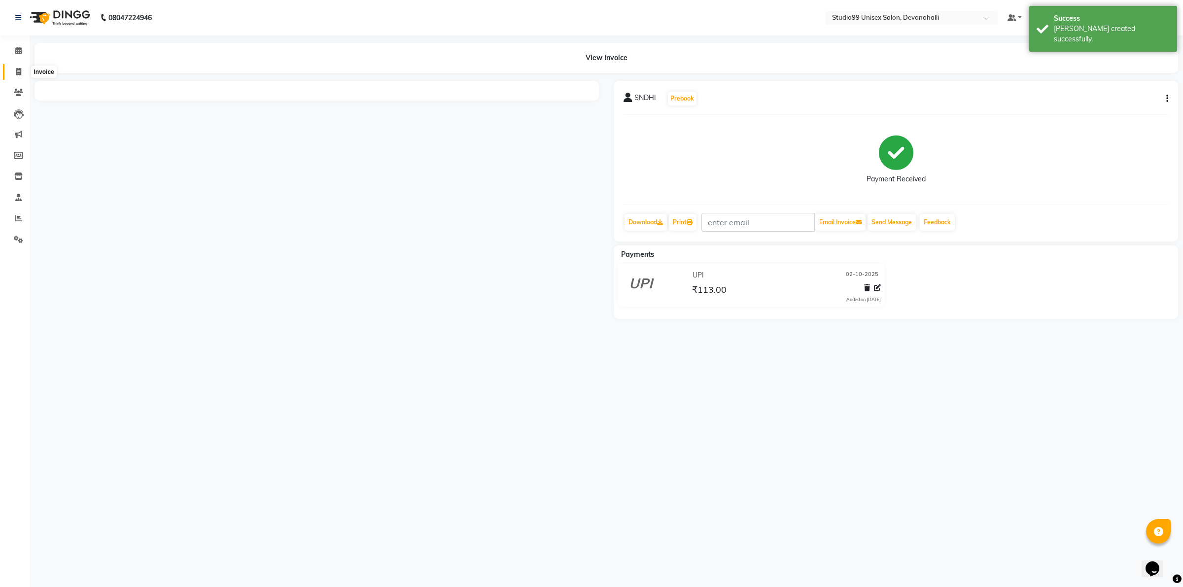
click at [13, 70] on span at bounding box center [18, 72] width 17 height 11
select select "6467"
select select "service"
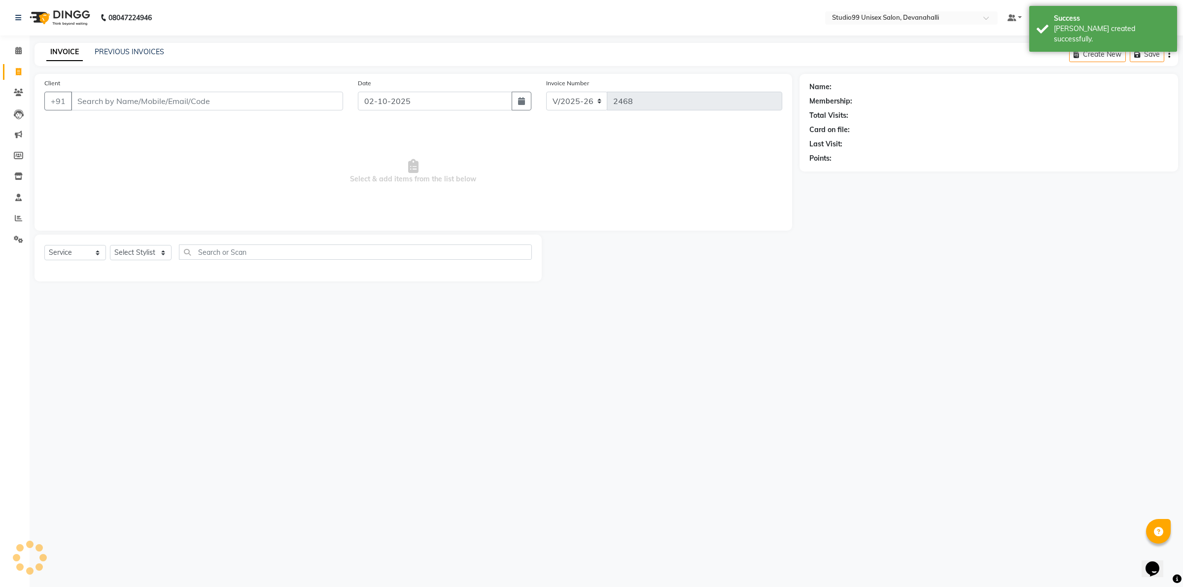
drag, startPoint x: 127, startPoint y: 103, endPoint x: 128, endPoint y: 108, distance: 6.1
click at [127, 105] on input "Client" at bounding box center [207, 101] width 272 height 19
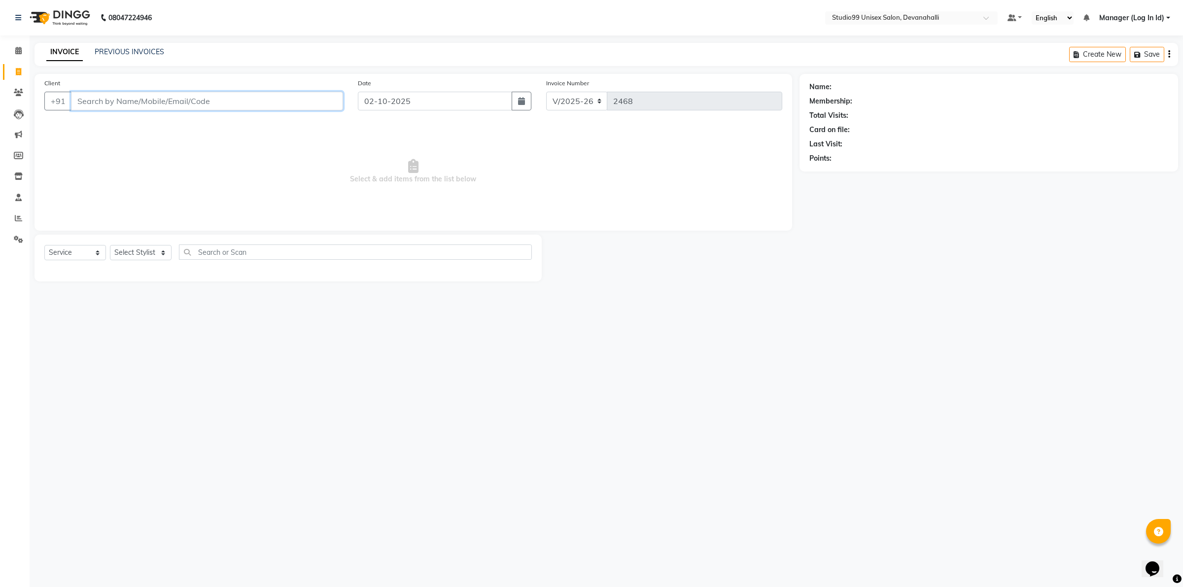
click at [137, 106] on input "Client" at bounding box center [207, 101] width 272 height 19
paste input "7619403720"
type input "7619403720"
click at [306, 93] on button "Add Client" at bounding box center [317, 101] width 51 height 19
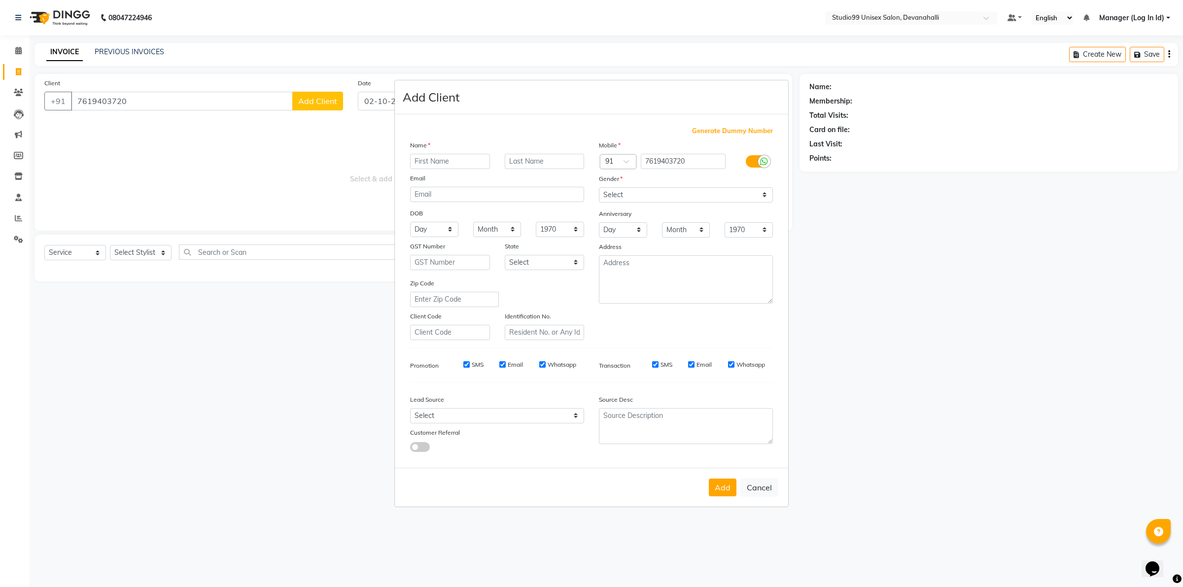
click at [435, 159] on input "text" at bounding box center [450, 161] width 80 height 15
type input "VIKARSH"
click at [676, 196] on select "Select [DEMOGRAPHIC_DATA] [DEMOGRAPHIC_DATA] Other Prefer Not To Say" at bounding box center [686, 194] width 174 height 15
select select "[DEMOGRAPHIC_DATA]"
click at [599, 188] on select "Select [DEMOGRAPHIC_DATA] [DEMOGRAPHIC_DATA] Other Prefer Not To Say" at bounding box center [686, 194] width 174 height 15
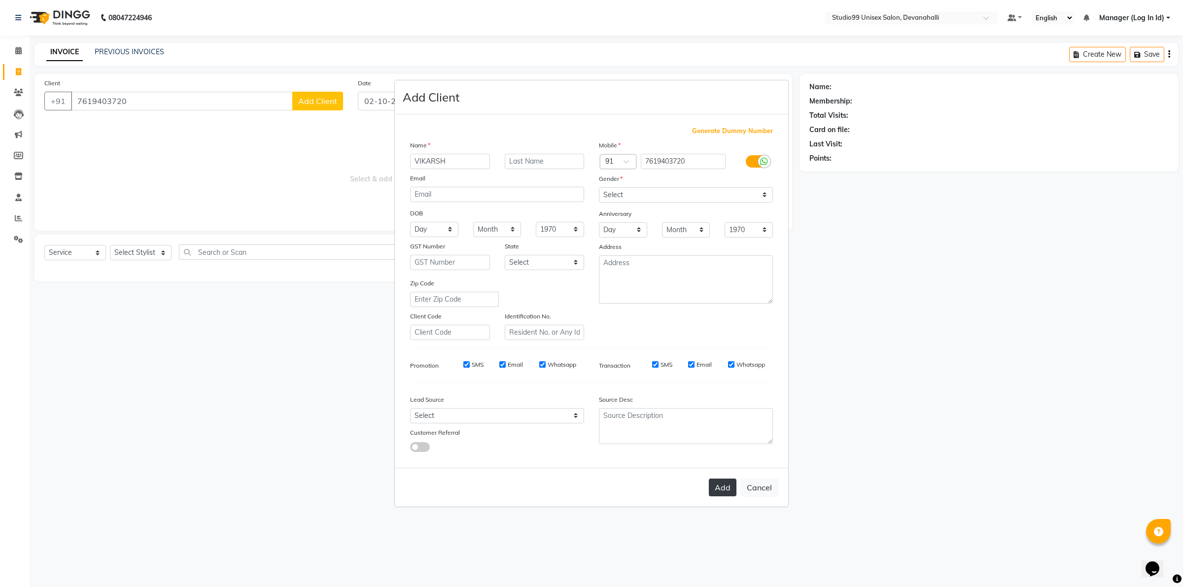
click at [712, 487] on button "Add" at bounding box center [723, 488] width 28 height 18
select select
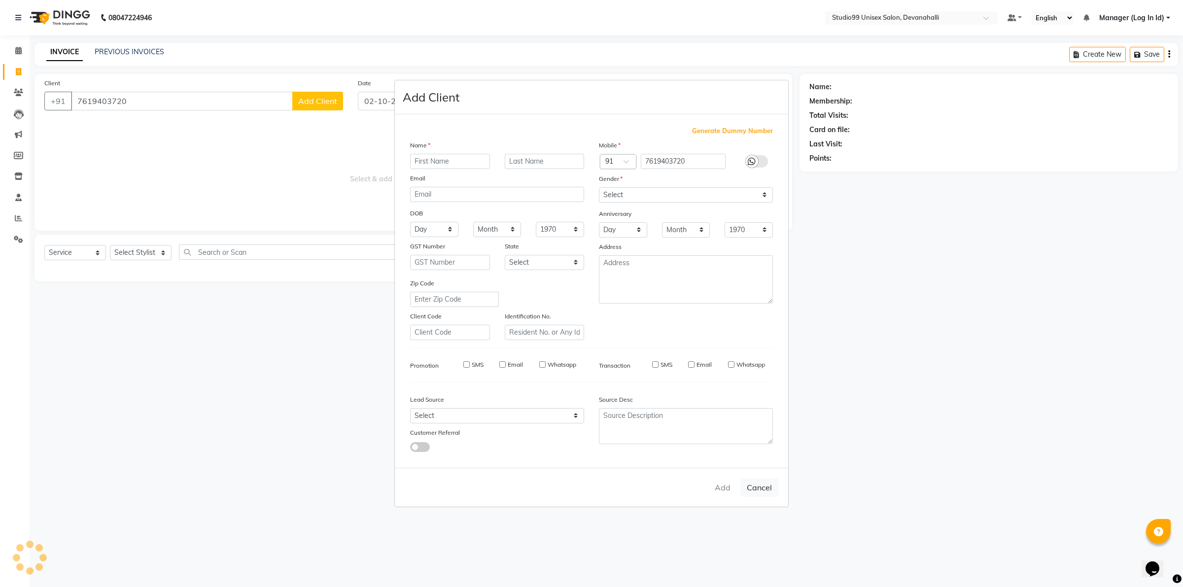
select select
checkbox input "false"
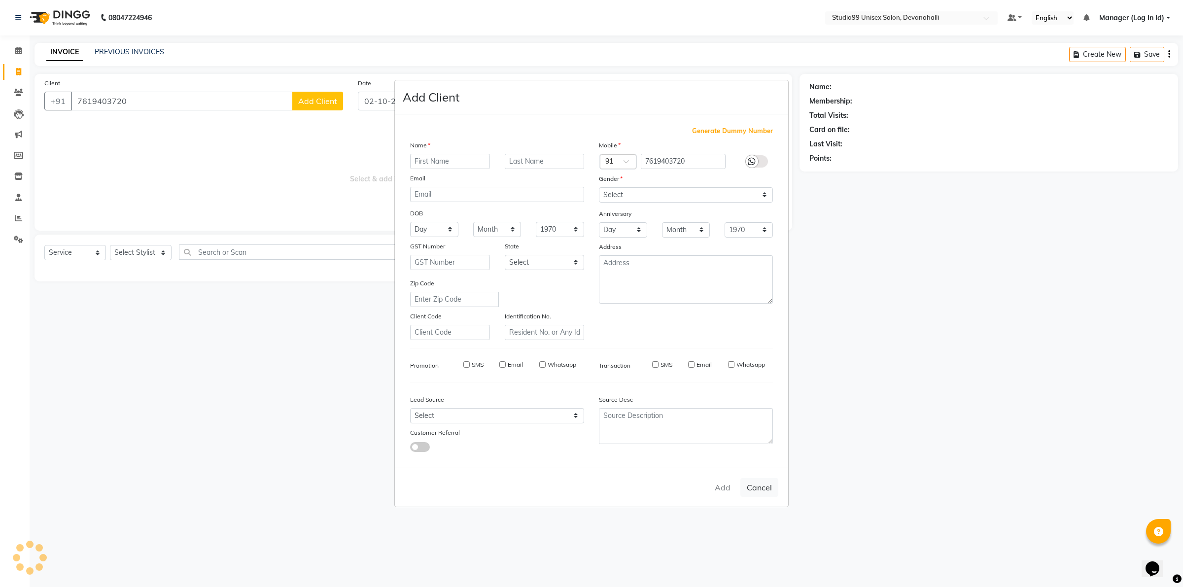
checkbox input "false"
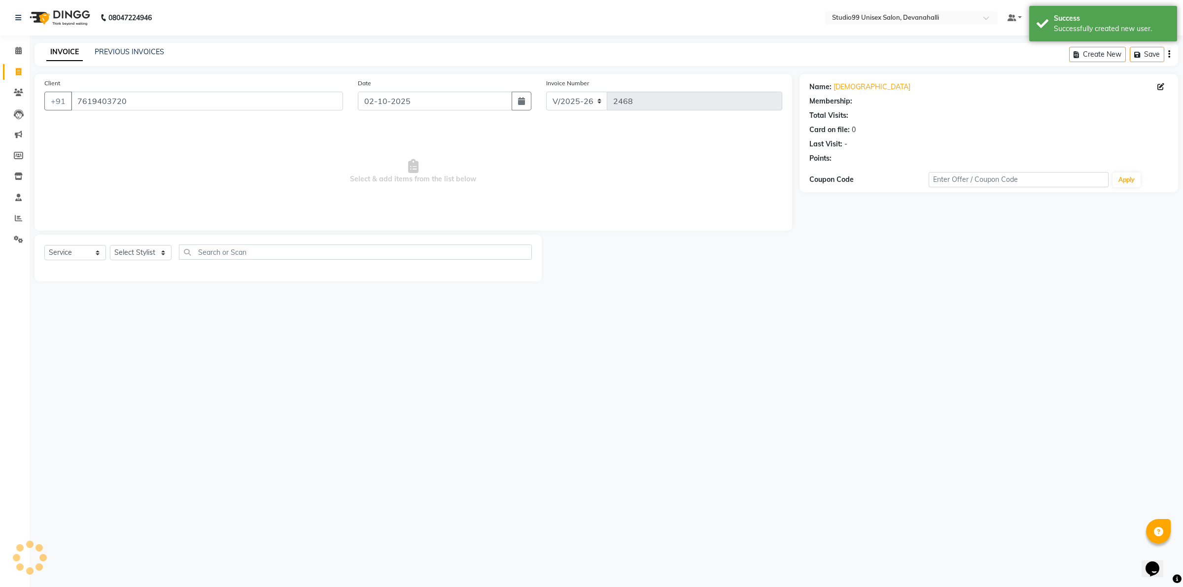
select select "1: Object"
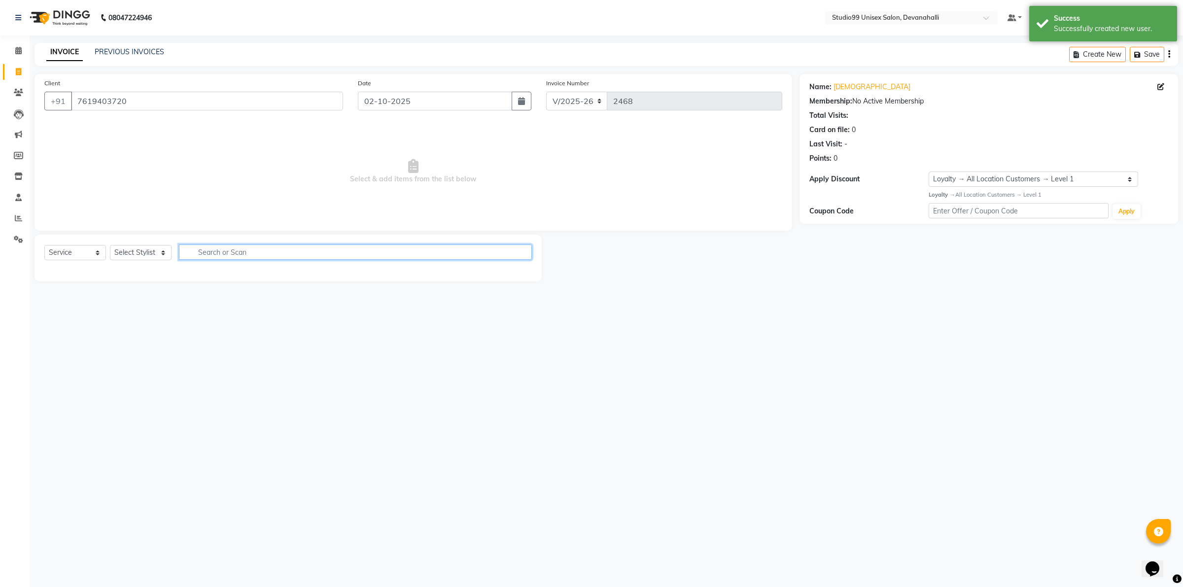
click at [222, 254] on input "text" at bounding box center [355, 252] width 353 height 15
type input "HAI"
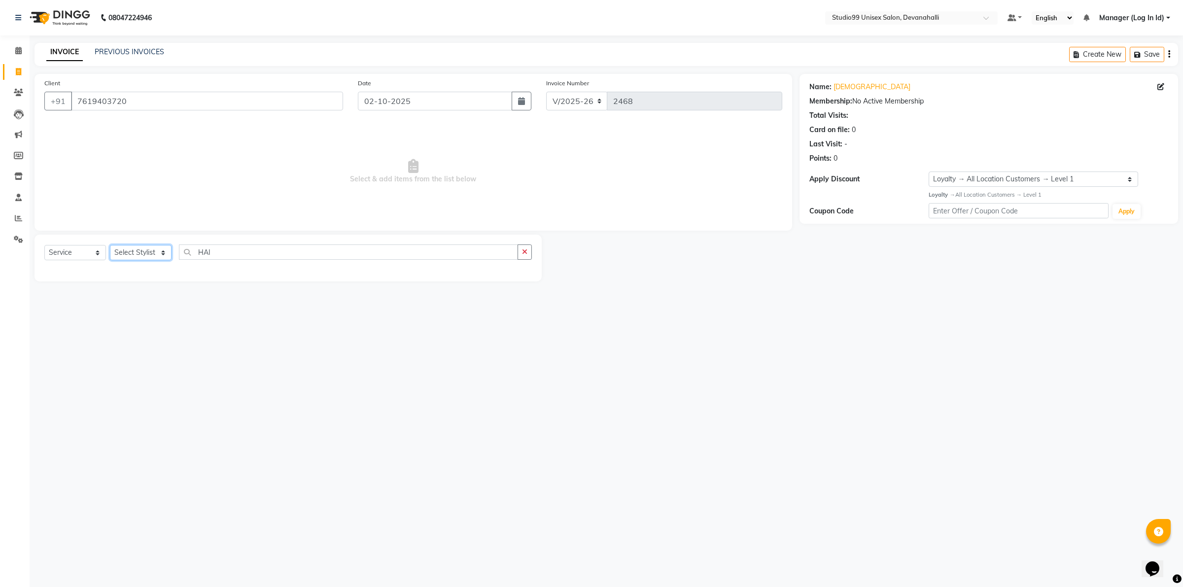
click at [155, 251] on select "Select Stylist AANAYA Manager (Log In Id) Neha [PERSON_NAME] [PERSON_NAME] [PER…" at bounding box center [141, 252] width 62 height 15
select select "91868"
click at [110, 245] on select "Select Stylist AANAYA Manager (Log In Id) Neha [PERSON_NAME] [PERSON_NAME] [PER…" at bounding box center [141, 252] width 62 height 15
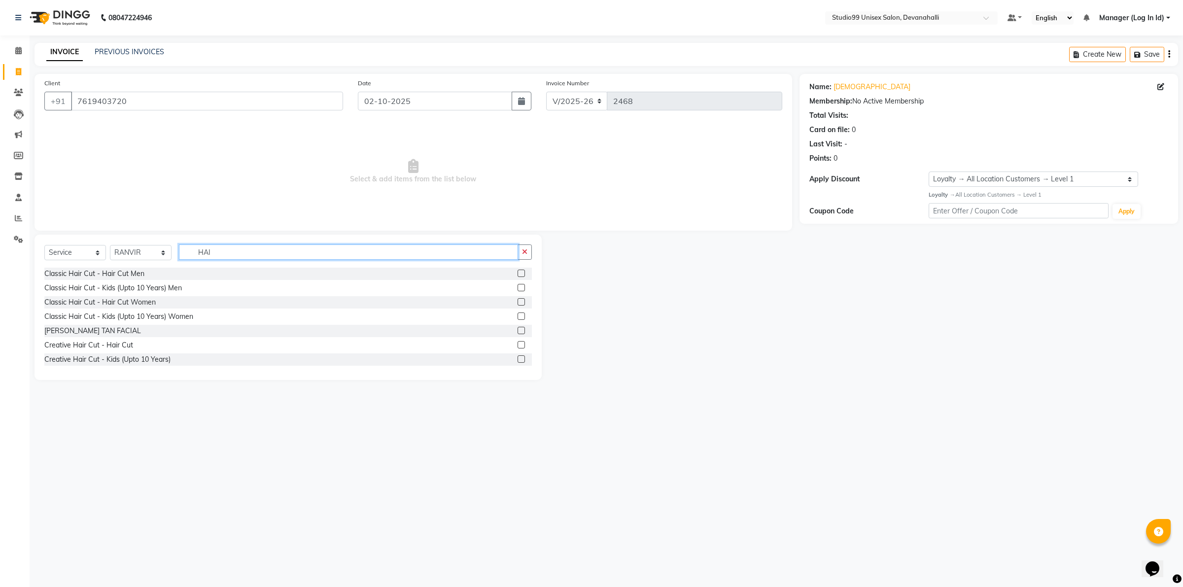
click at [242, 251] on input "HAI" at bounding box center [348, 252] width 339 height 15
click at [129, 272] on div "Classic Hair Cut - Hair Cut Men" at bounding box center [94, 274] width 100 height 10
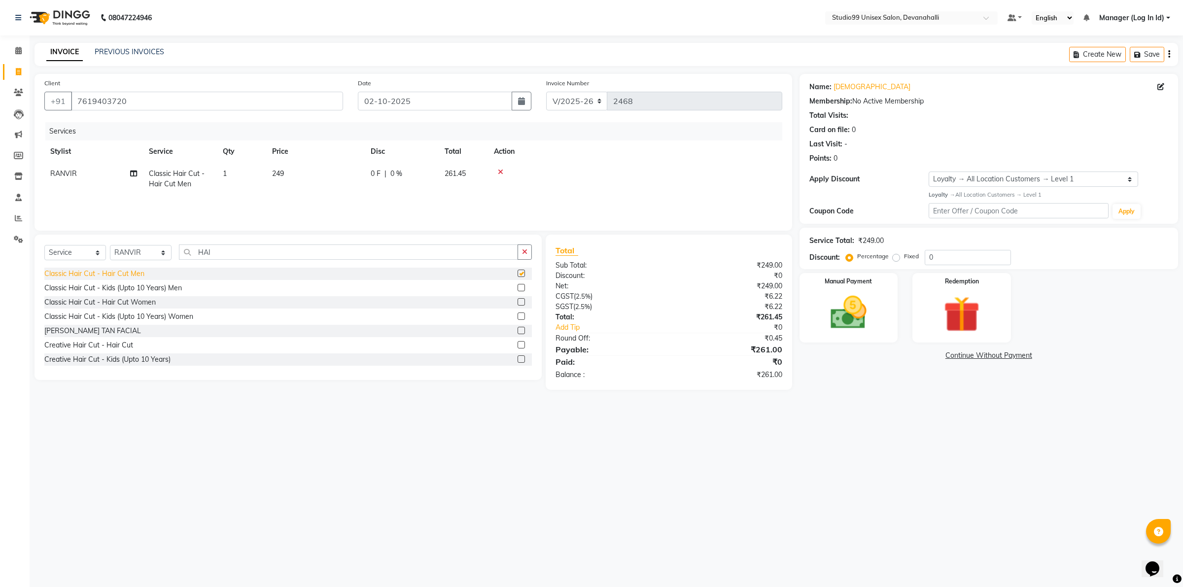
checkbox input "false"
click at [251, 245] on input "HAI" at bounding box center [348, 252] width 339 height 15
type input "H"
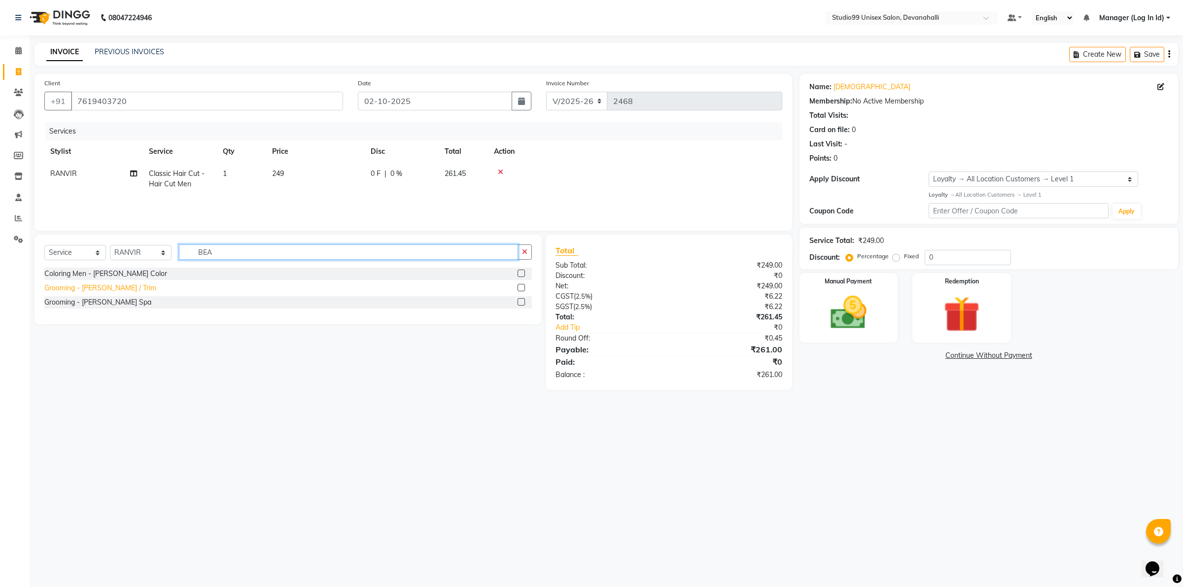
type input "BEA"
click at [93, 285] on div "Grooming - [PERSON_NAME] / Trim" at bounding box center [100, 288] width 112 height 10
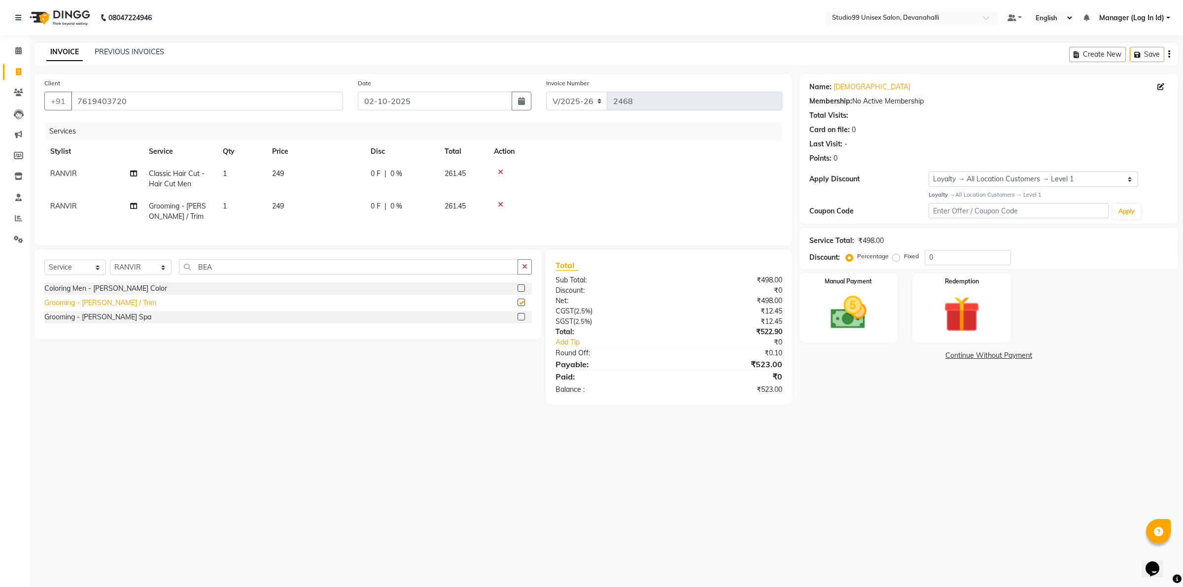
checkbox input "false"
click at [857, 260] on label "Percentage" at bounding box center [873, 256] width 32 height 9
click at [851, 260] on input "Percentage" at bounding box center [851, 256] width 7 height 7
click at [937, 255] on input "0" at bounding box center [968, 257] width 86 height 15
type input "5"
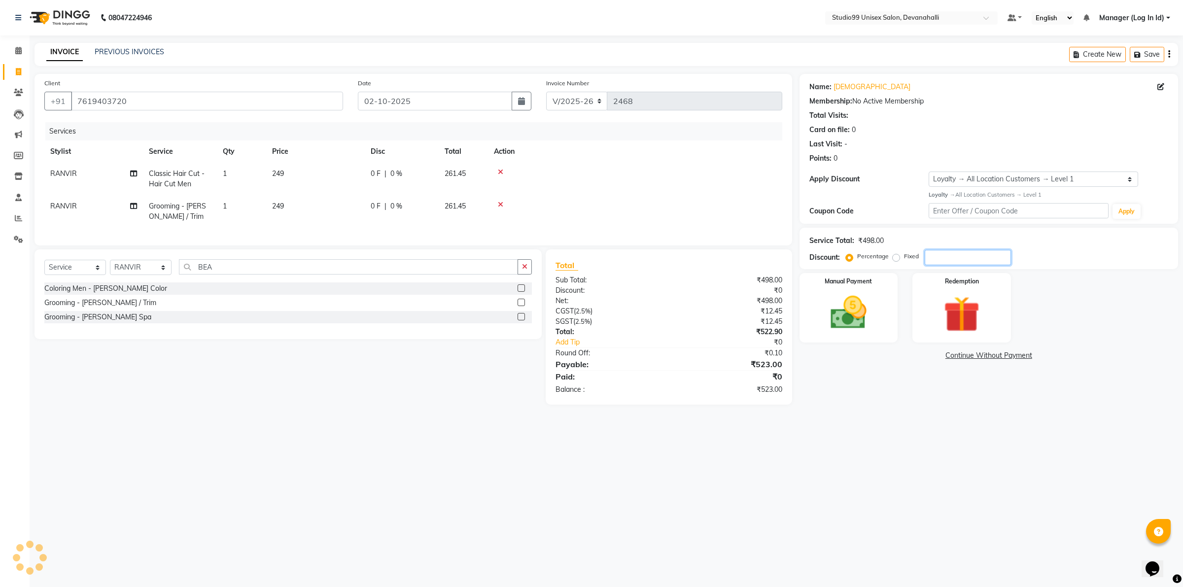
type input "6"
type input "7"
type input "8"
type input "3"
type input "2"
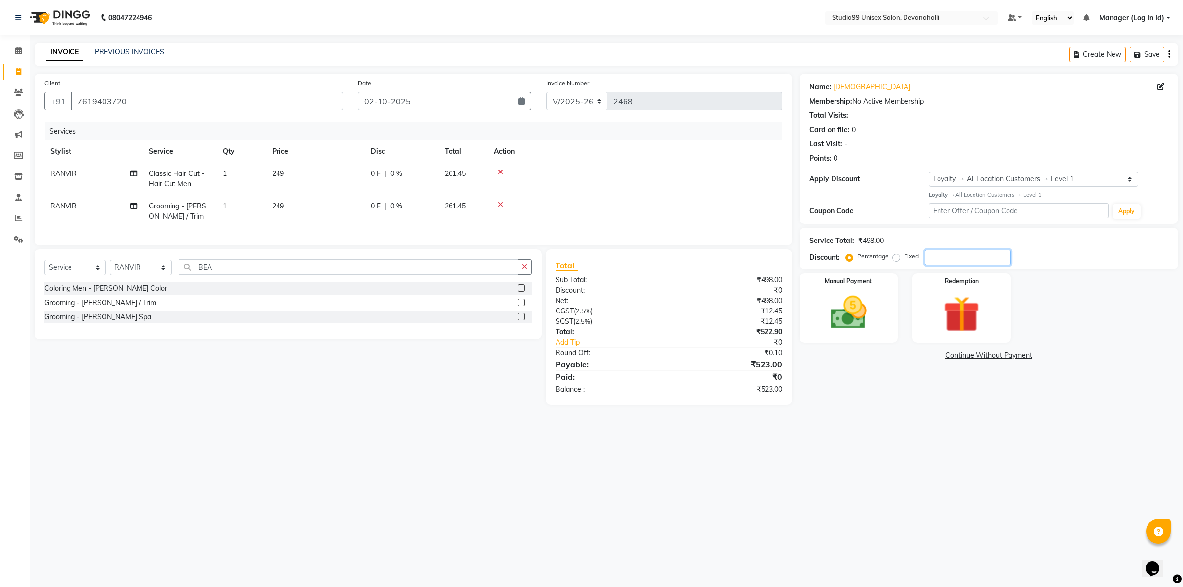
type input "1"
type input "3"
type input "4"
type input "5"
type input "4"
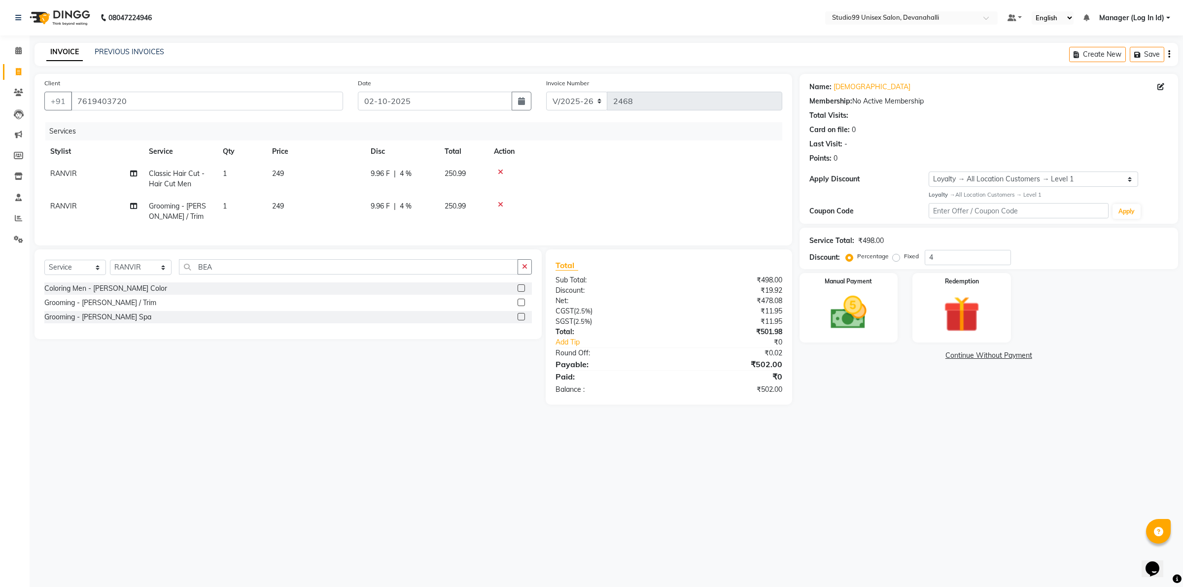
click at [886, 405] on div "Name: Vikarsh Membership: No Active Membership Total Visits: Card on file: 0 La…" at bounding box center [993, 239] width 386 height 331
click at [859, 309] on img at bounding box center [848, 312] width 61 height 43
click at [927, 355] on span "UPI" at bounding box center [928, 356] width 15 height 11
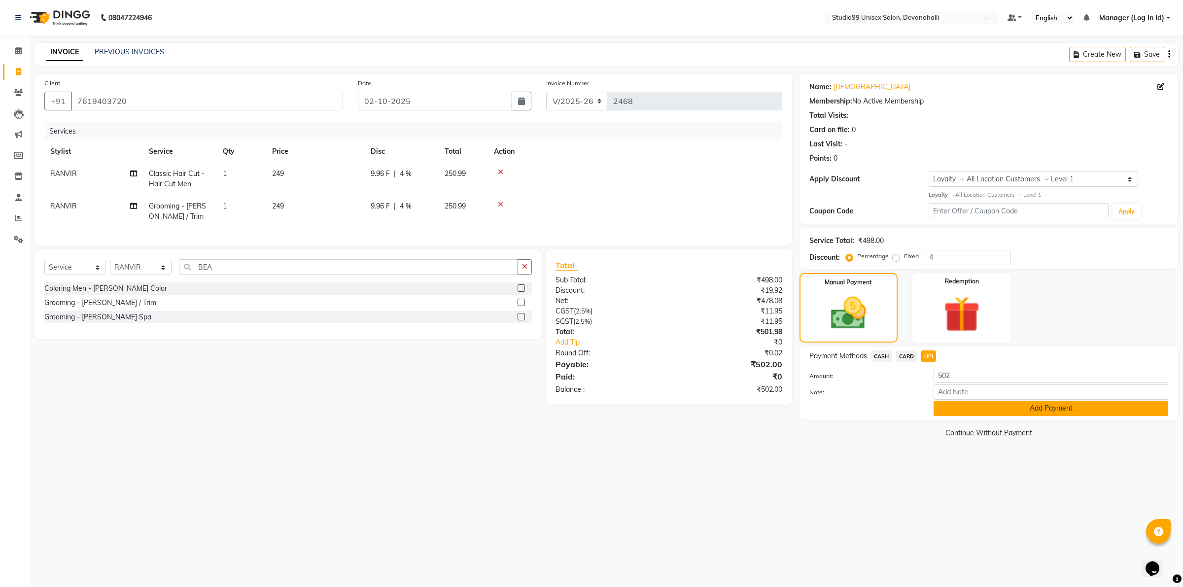
click at [970, 409] on button "Add Payment" at bounding box center [1051, 408] width 235 height 15
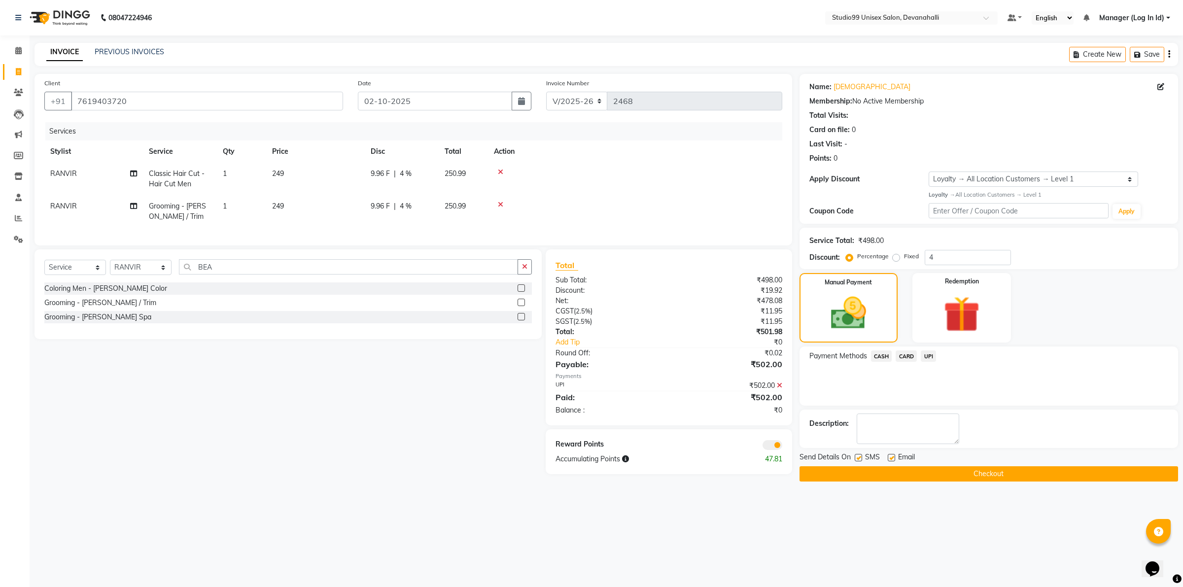
click at [882, 474] on button "Checkout" at bounding box center [989, 473] width 379 height 15
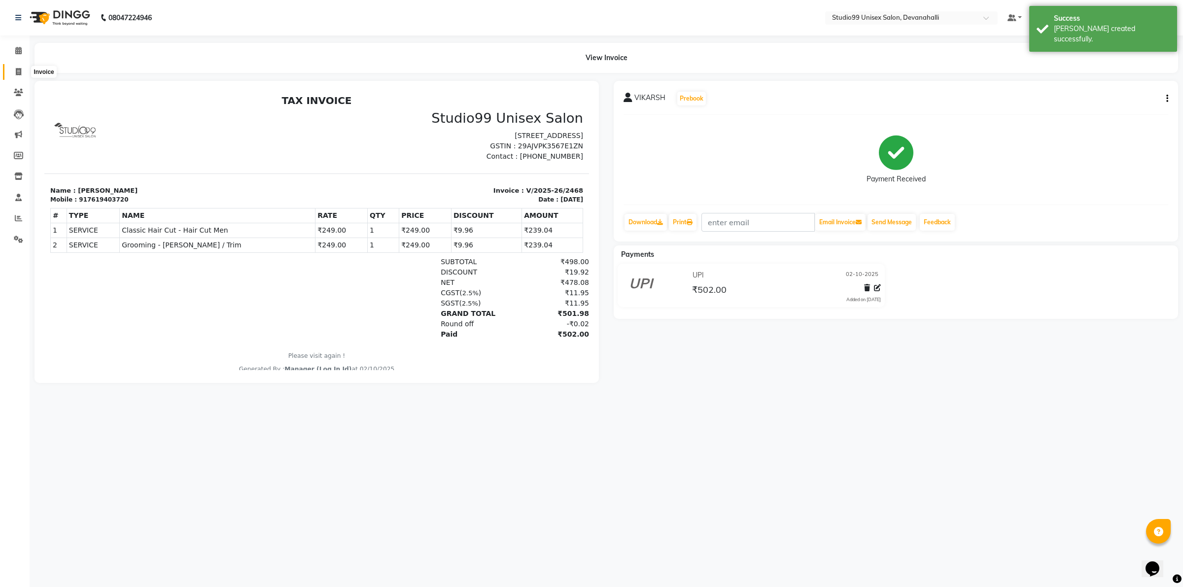
click at [19, 69] on icon at bounding box center [18, 71] width 5 height 7
select select "6467"
select select "service"
